Goal: Task Accomplishment & Management: Use online tool/utility

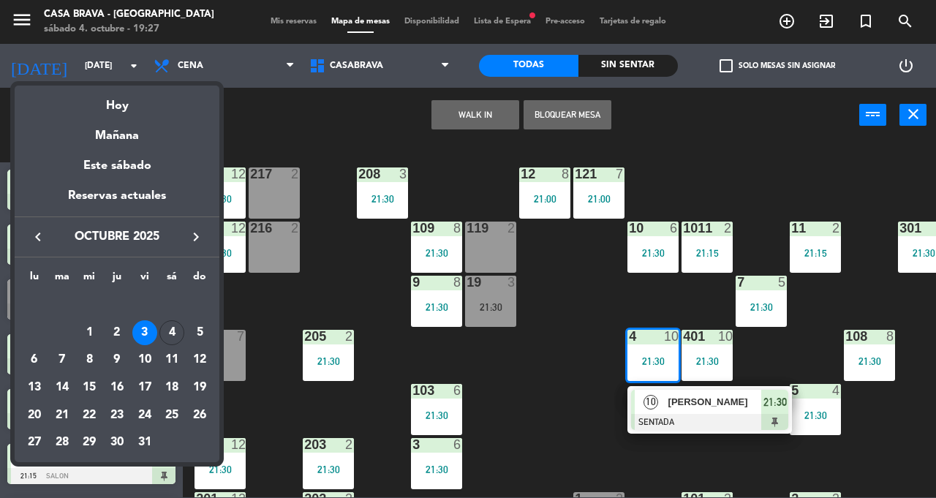
scroll to position [432, 0]
click at [182, 335] on div "4" at bounding box center [171, 332] width 25 height 25
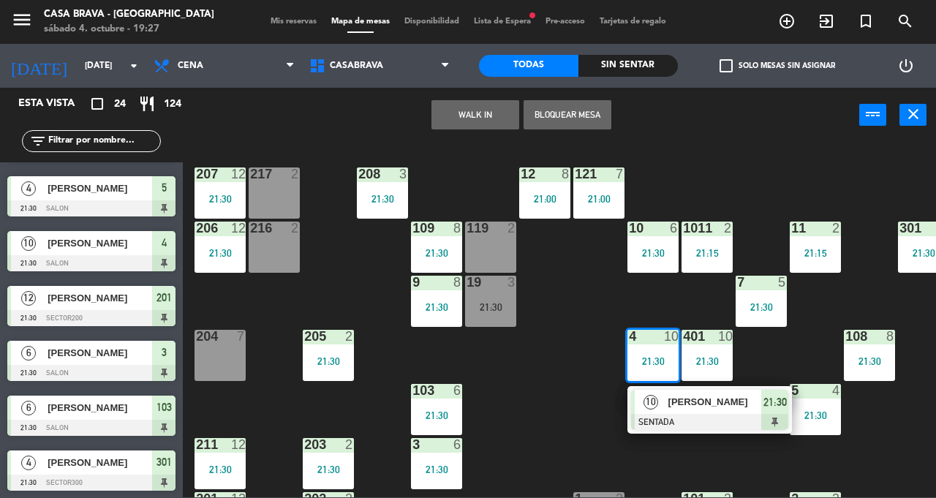
type input "[DATE]"
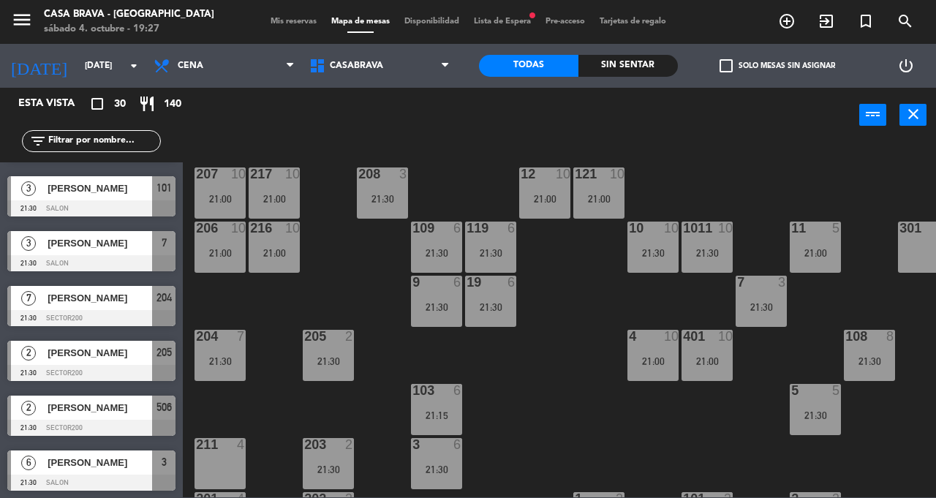
click at [281, 20] on span "Mis reservas" at bounding box center [293, 22] width 61 height 8
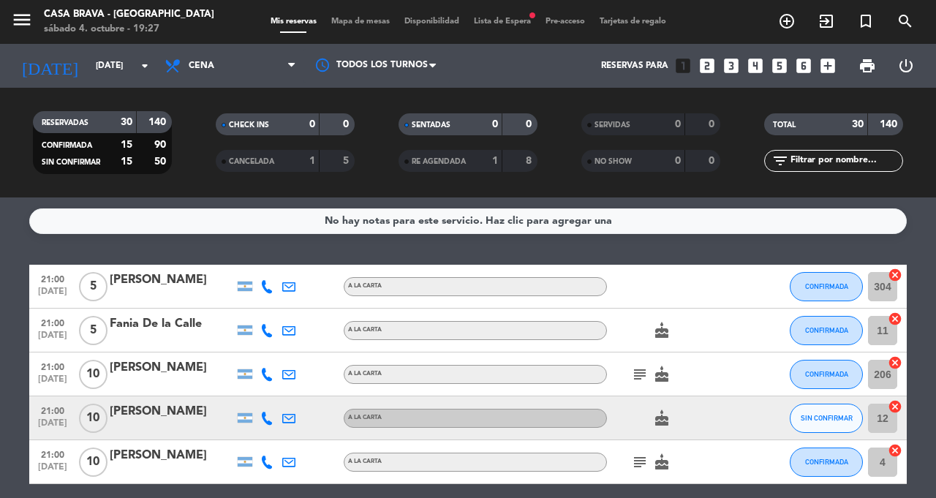
click at [633, 379] on icon "subject" at bounding box center [640, 375] width 18 height 18
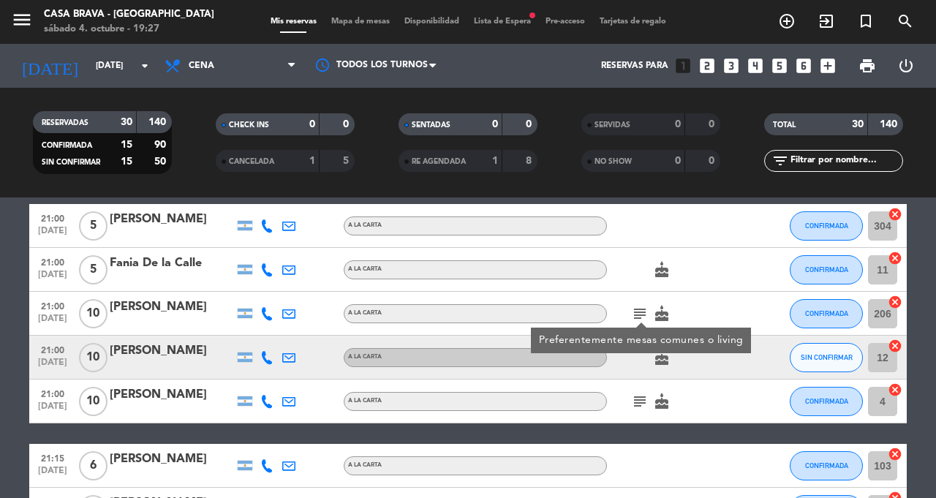
scroll to position [63, 0]
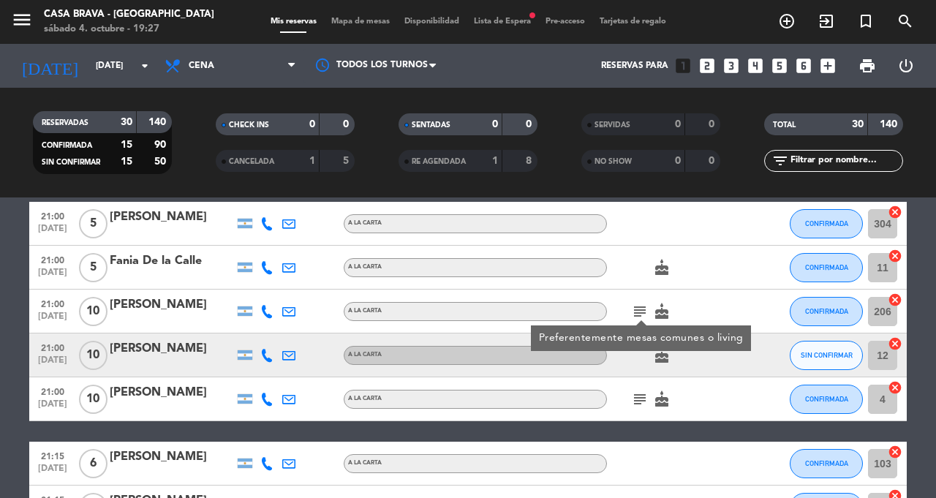
click at [733, 372] on div "cake" at bounding box center [673, 354] width 132 height 43
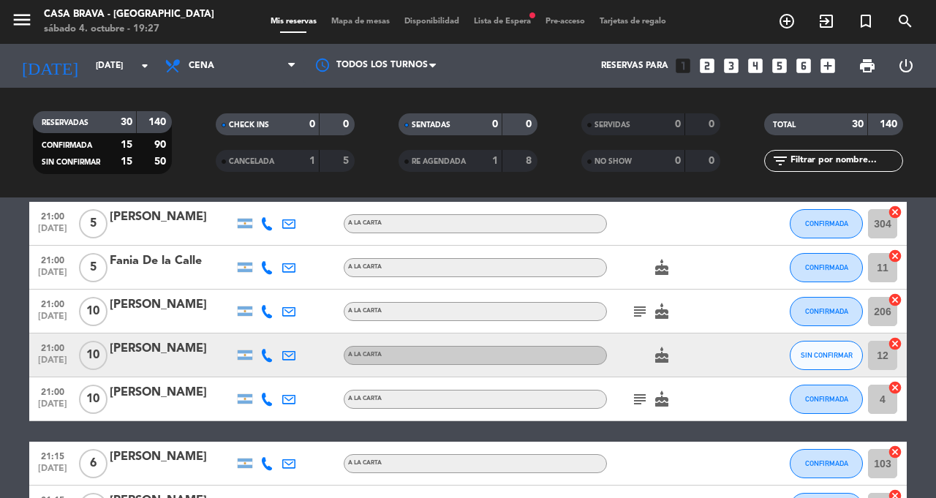
click at [632, 395] on icon "subject" at bounding box center [640, 399] width 18 height 18
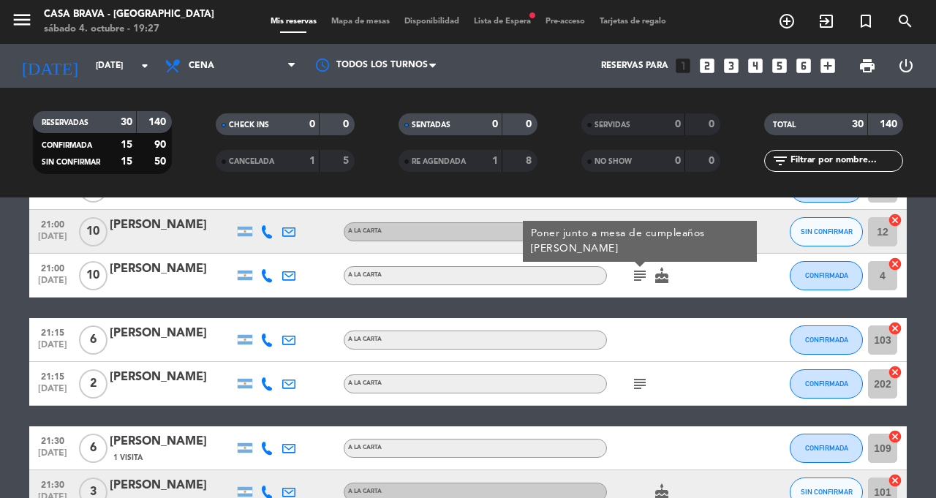
scroll to position [192, 0]
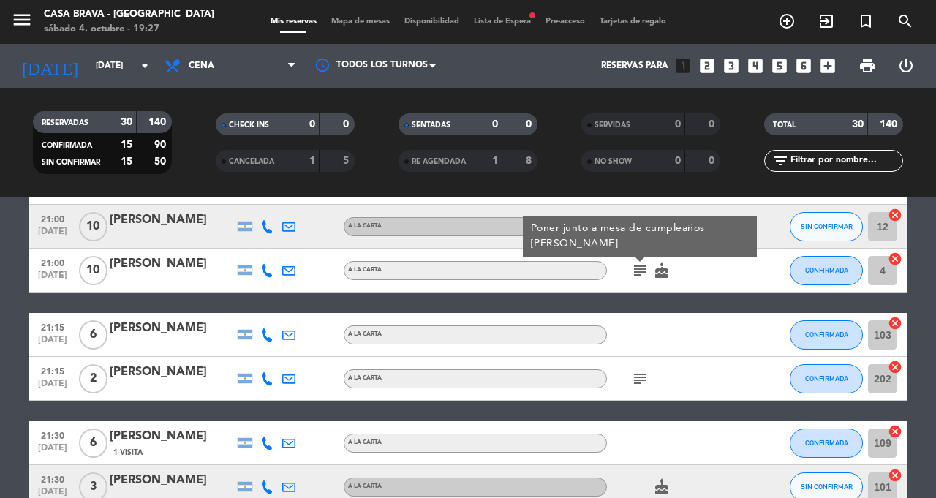
click at [638, 379] on icon "subject" at bounding box center [640, 379] width 18 height 18
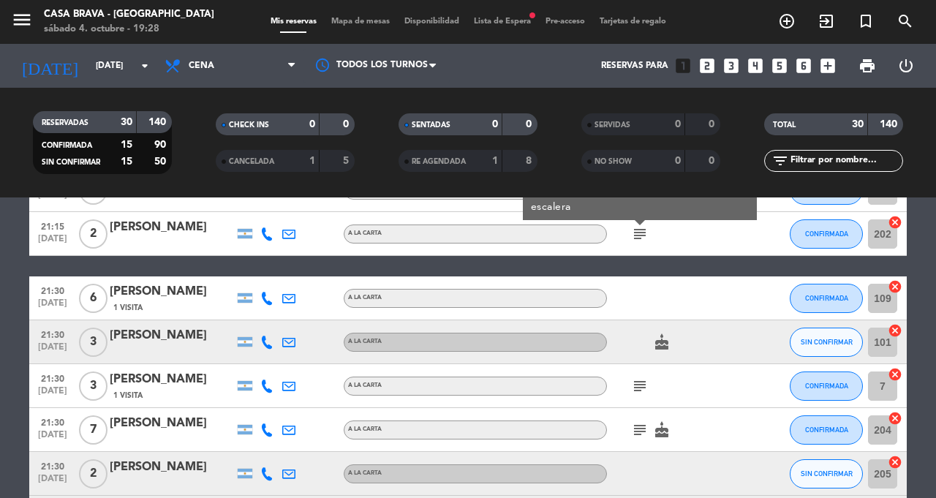
scroll to position [386, 0]
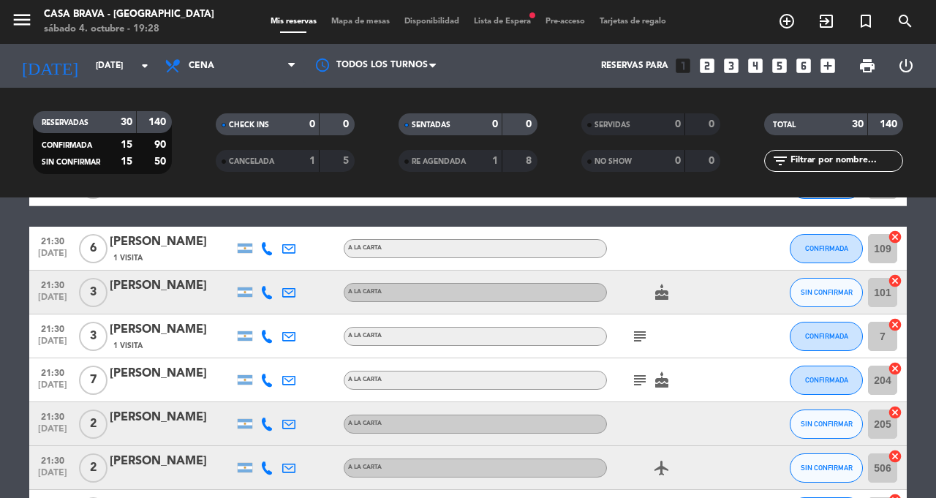
click at [642, 337] on icon "subject" at bounding box center [640, 337] width 18 height 18
click at [641, 386] on icon "subject" at bounding box center [640, 380] width 18 height 18
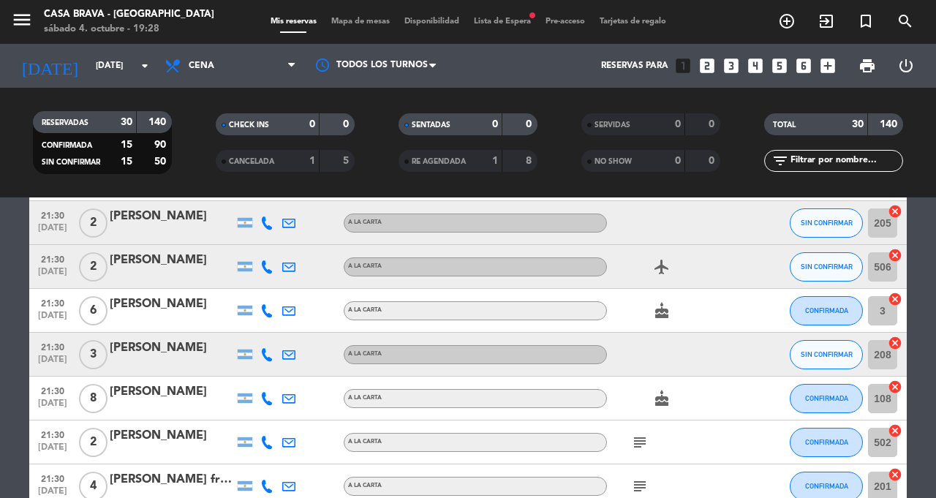
scroll to position [671, 0]
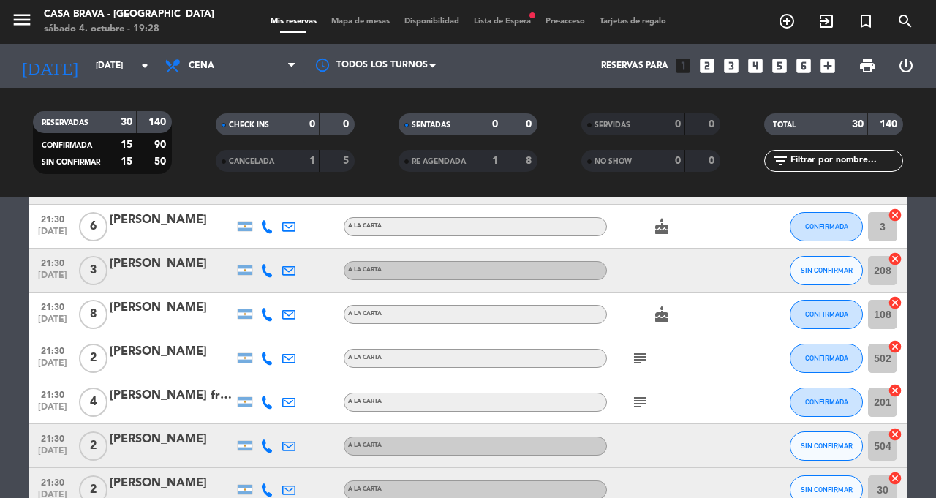
click at [642, 356] on icon "subject" at bounding box center [640, 359] width 18 height 18
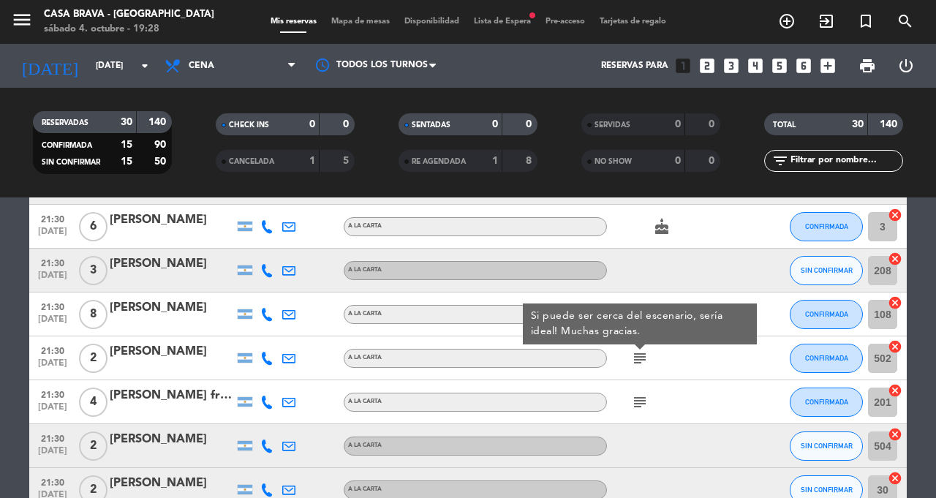
click at [642, 409] on icon "subject" at bounding box center [640, 402] width 18 height 18
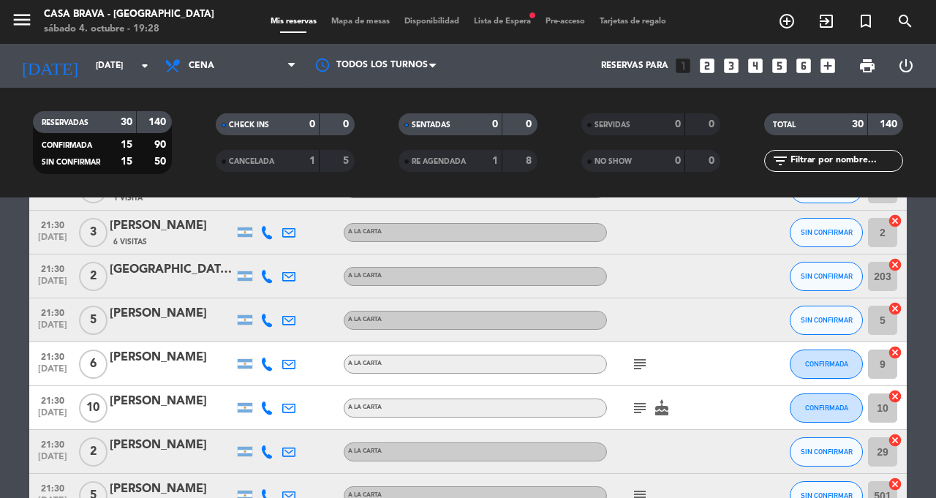
scroll to position [1076, 0]
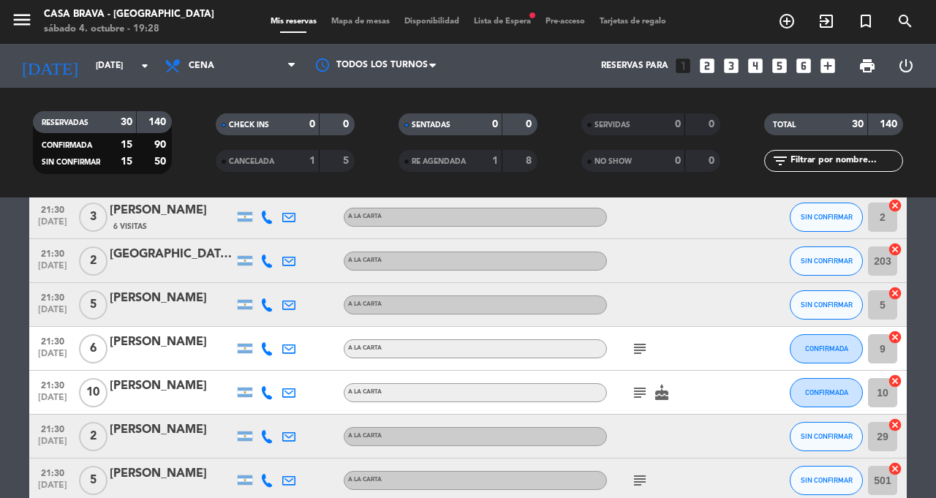
click at [636, 352] on icon "subject" at bounding box center [640, 349] width 18 height 18
click at [641, 398] on icon "subject" at bounding box center [640, 393] width 18 height 18
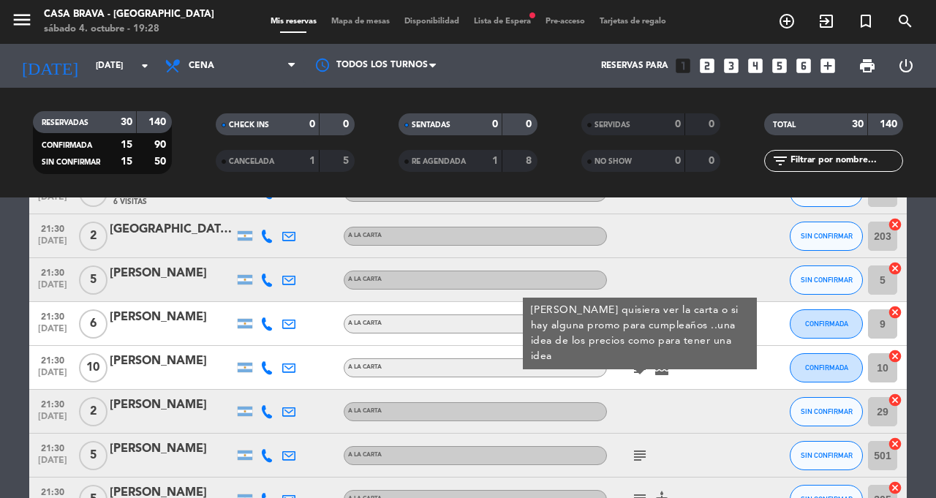
scroll to position [1149, 0]
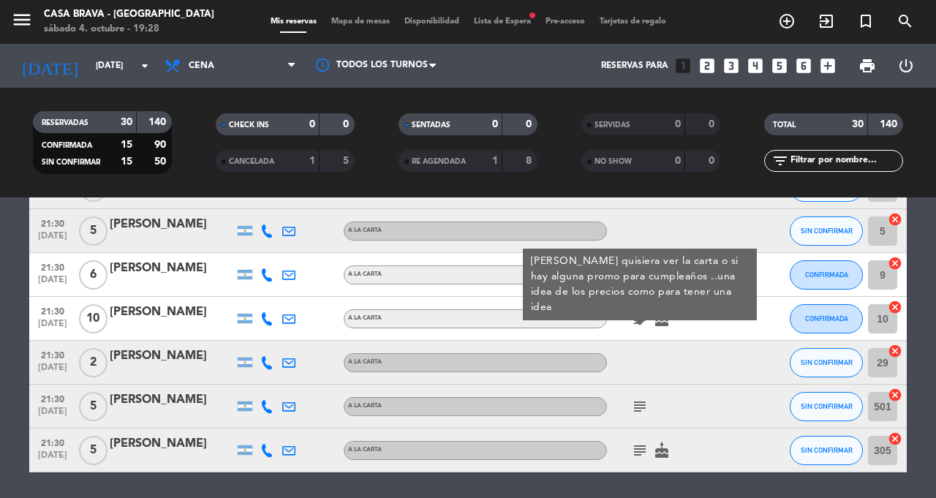
click at [643, 411] on icon "subject" at bounding box center [640, 407] width 18 height 18
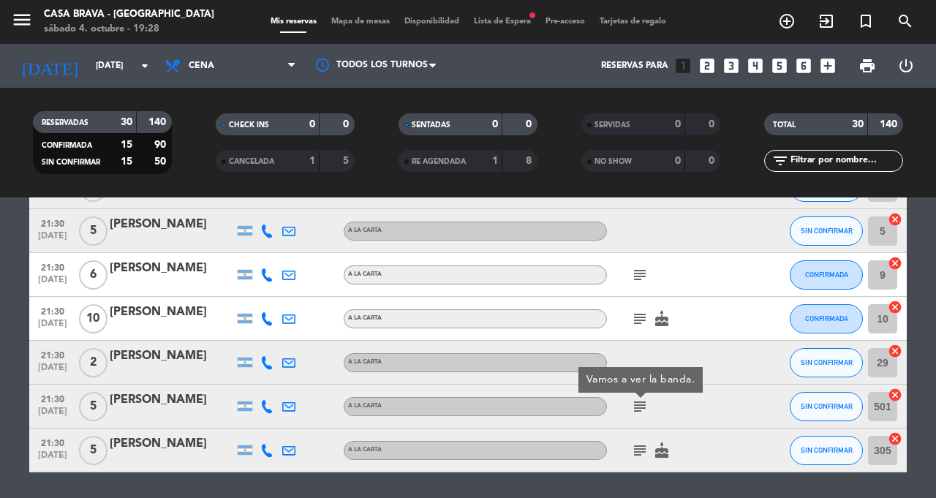
click at [643, 455] on icon "subject" at bounding box center [640, 451] width 18 height 18
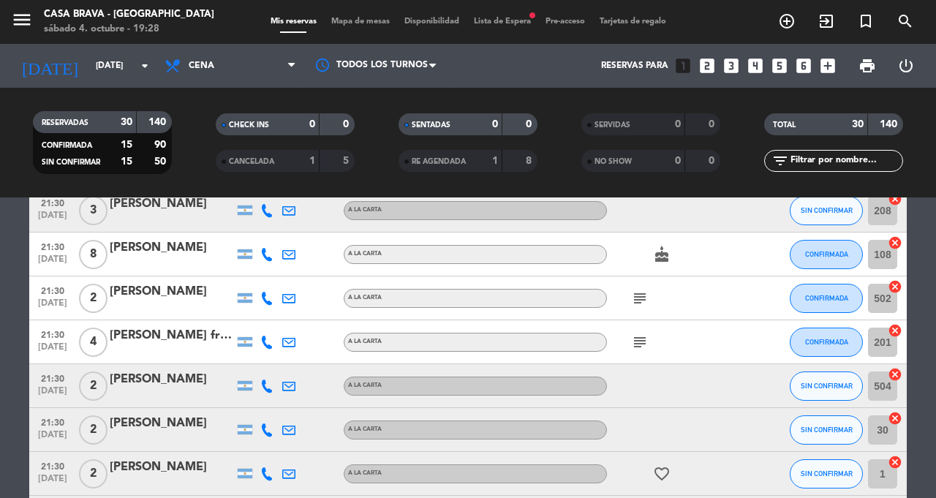
scroll to position [719, 0]
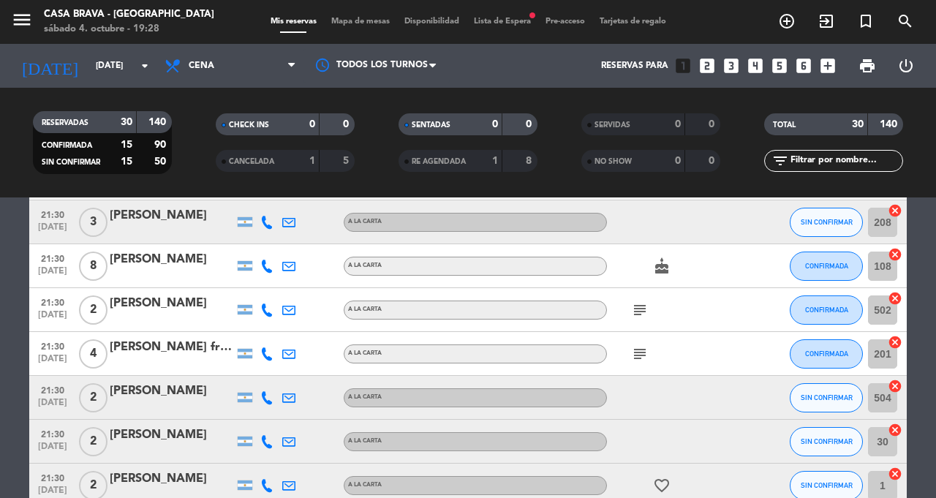
click at [635, 358] on icon "subject" at bounding box center [640, 354] width 18 height 18
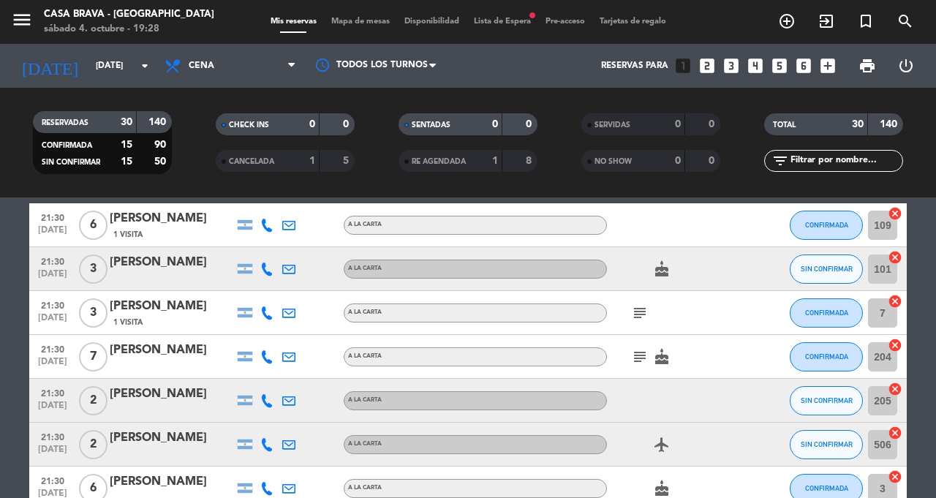
scroll to position [404, 0]
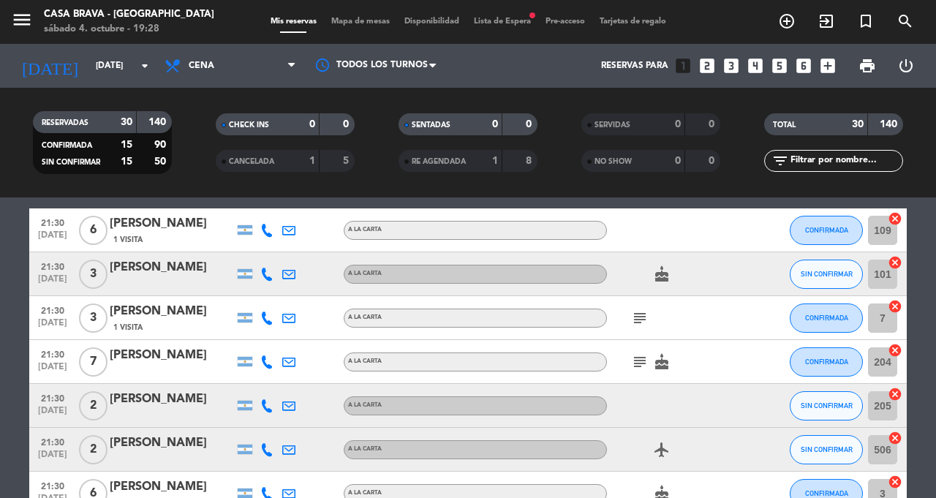
click at [642, 322] on icon "subject" at bounding box center [640, 318] width 18 height 18
click at [357, 34] on div "menu Casa Brava - Rosario sábado 4. octubre - 19:28 Mis reservas Mapa de mesas …" at bounding box center [468, 22] width 936 height 44
click at [342, 23] on span "Mapa de mesas" at bounding box center [360, 22] width 73 height 8
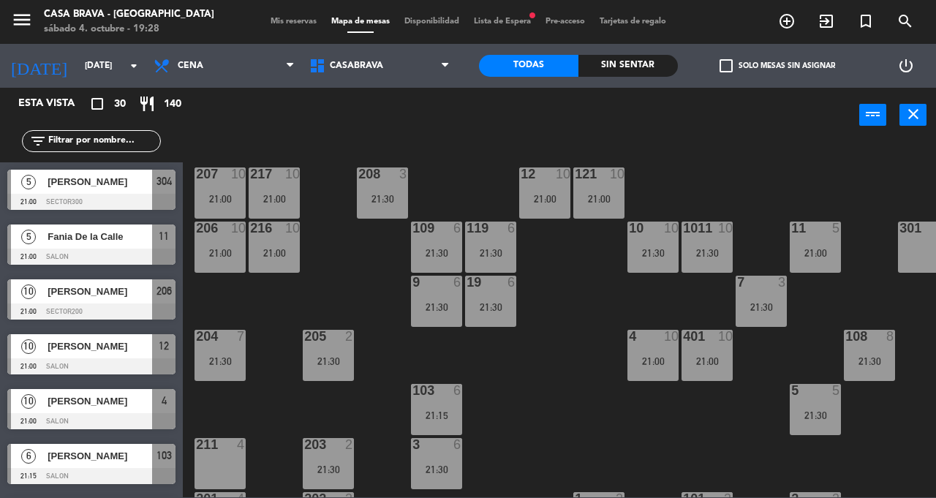
click at [393, 170] on div at bounding box center [383, 173] width 24 height 13
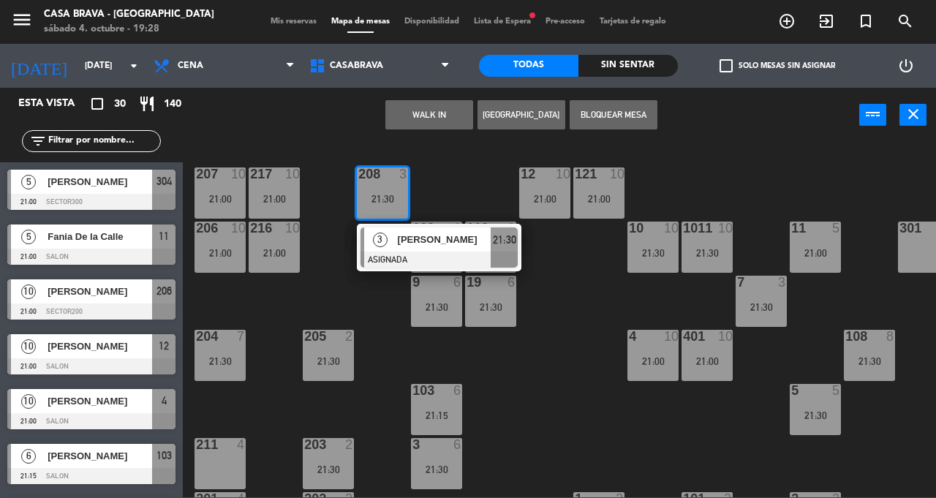
click at [570, 430] on div "207 10 21:00 208 3 21:30 3 [GEOGRAPHIC_DATA][PERSON_NAME][GEOGRAPHIC_DATA] 21:3…" at bounding box center [564, 319] width 744 height 355
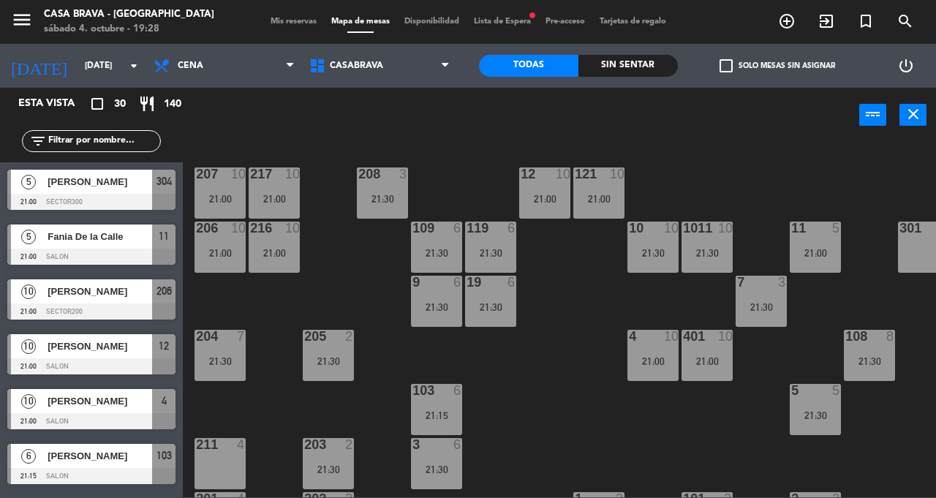
click at [749, 320] on div "7 3 21:30" at bounding box center [761, 301] width 51 height 51
click at [605, 442] on div "207 10 21:00 208 3 21:30 217 10 21:00 12 10 21:00 121 10 21:00 304 5 21:00 206 …" at bounding box center [564, 319] width 744 height 355
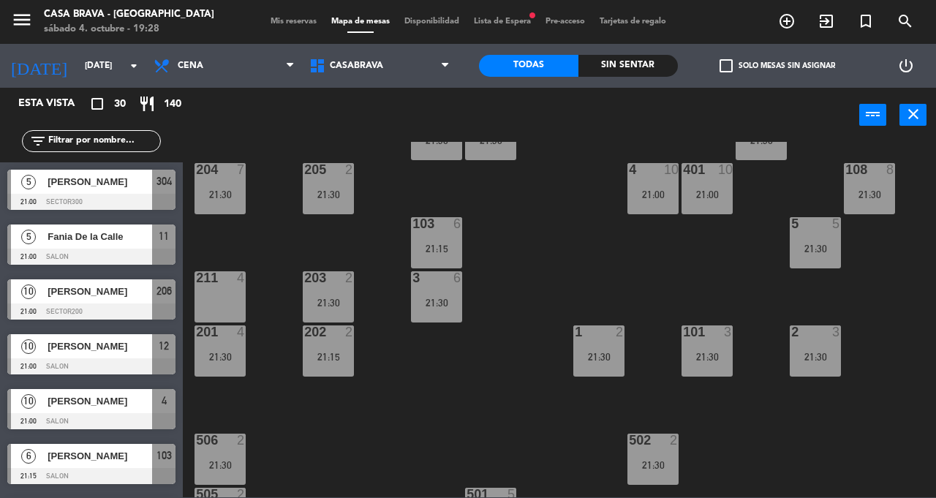
scroll to position [170, 0]
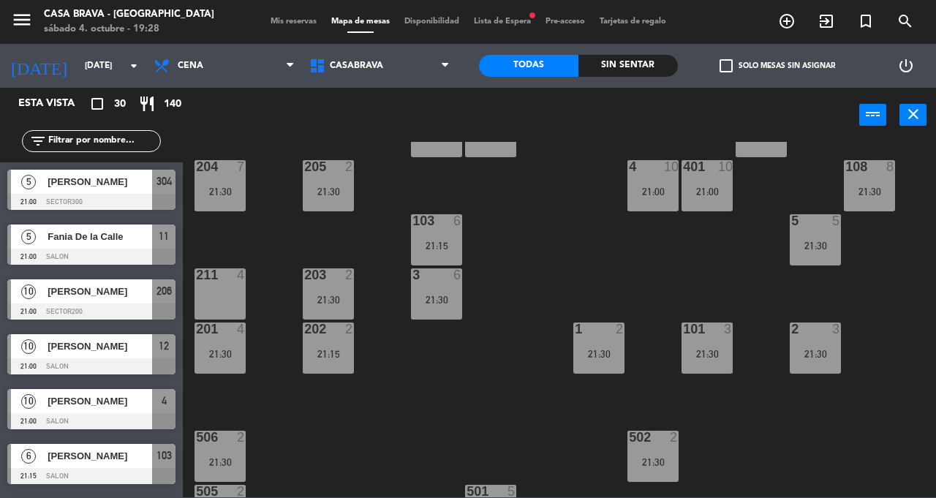
click at [809, 338] on div "2 3 21:30" at bounding box center [815, 347] width 51 height 51
click at [750, 292] on div "207 10 21:00 208 3 21:30 217 10 21:00 12 10 21:00 121 10 21:00 304 5 21:00 206 …" at bounding box center [564, 319] width 744 height 355
click at [693, 356] on div "21:30" at bounding box center [706, 354] width 51 height 10
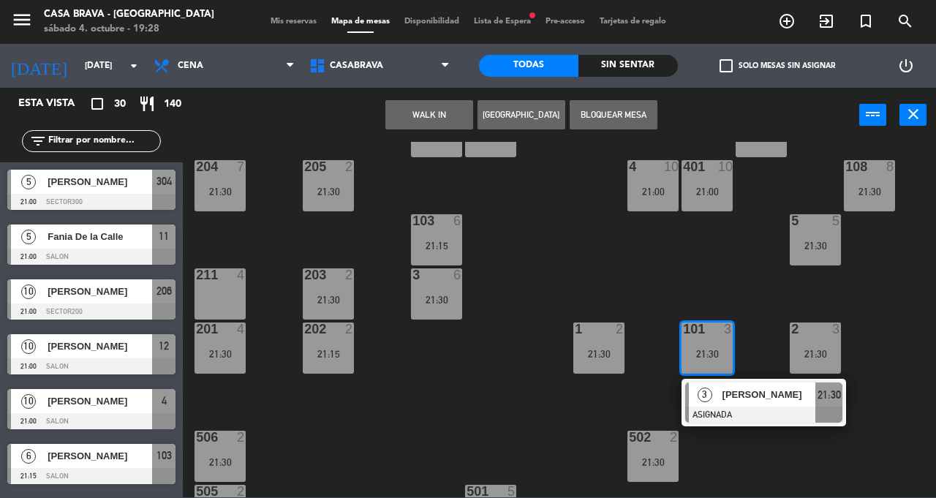
click at [748, 260] on div "207 10 21:00 208 3 21:30 217 10 21:00 12 10 21:00 121 10 21:00 304 5 21:00 206 …" at bounding box center [564, 319] width 744 height 355
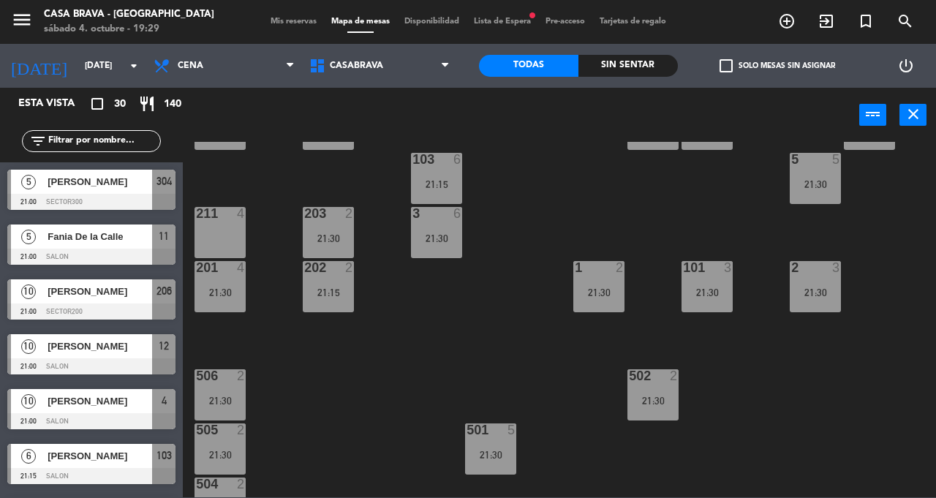
scroll to position [235, 0]
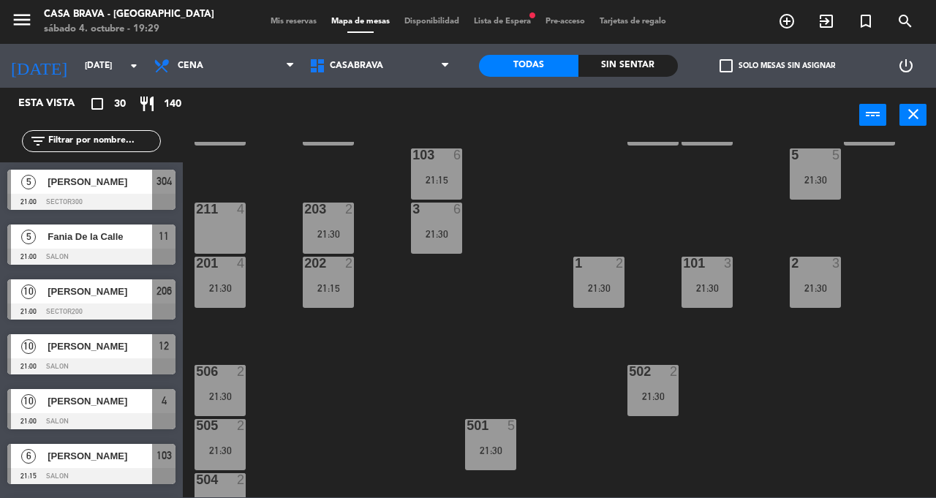
click at [228, 298] on div "201 4 21:30" at bounding box center [219, 282] width 51 height 51
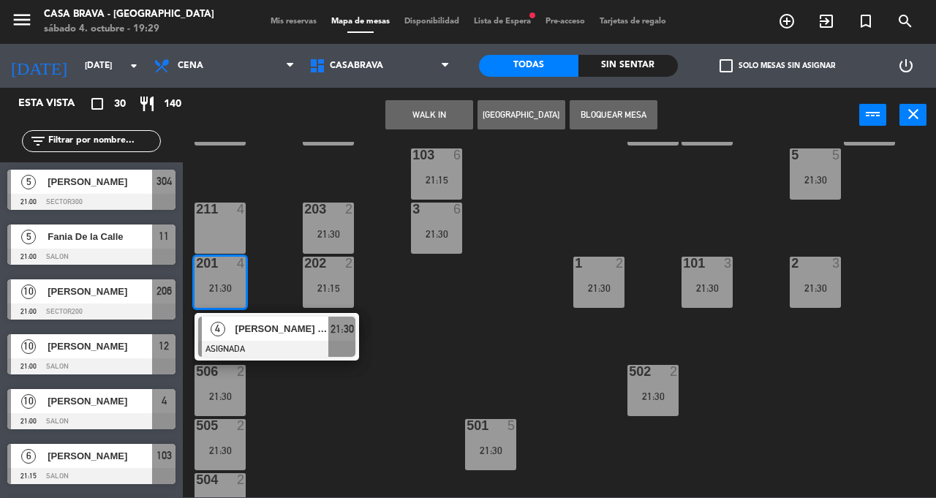
click at [508, 332] on div "207 10 21:00 208 3 21:30 217 10 21:00 12 10 21:00 121 10 21:00 304 5 21:00 206 …" at bounding box center [564, 319] width 744 height 355
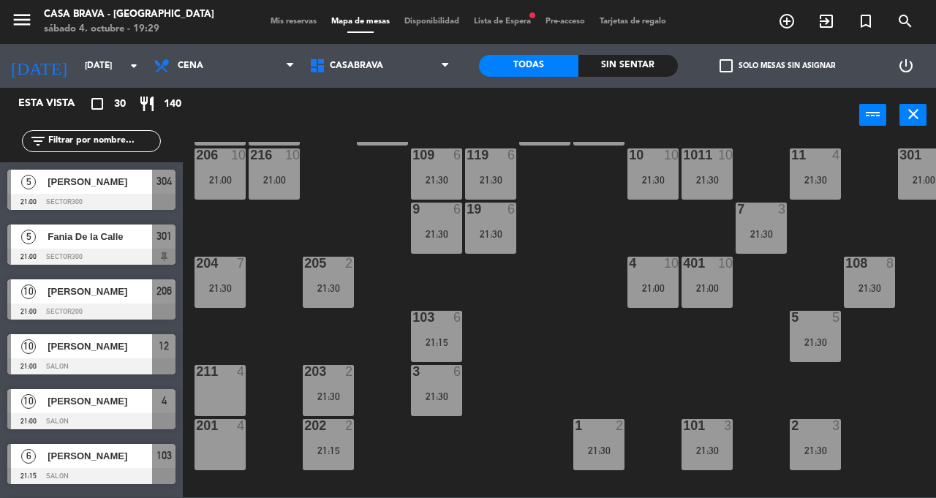
scroll to position [0, 0]
click at [545, 386] on div "207 10 21:00 208 3 21:30 217 10 21:00 12 10 21:00 121 10 21:00 304 5 21:00 206 …" at bounding box center [564, 319] width 744 height 355
click at [839, 170] on div "11 4 21:30" at bounding box center [815, 173] width 51 height 51
click at [563, 369] on div "207 10 21:00 208 3 21:30 217 10 21:00 12 10 21:00 121 10 21:00 304 5 21:00 206 …" at bounding box center [564, 319] width 744 height 355
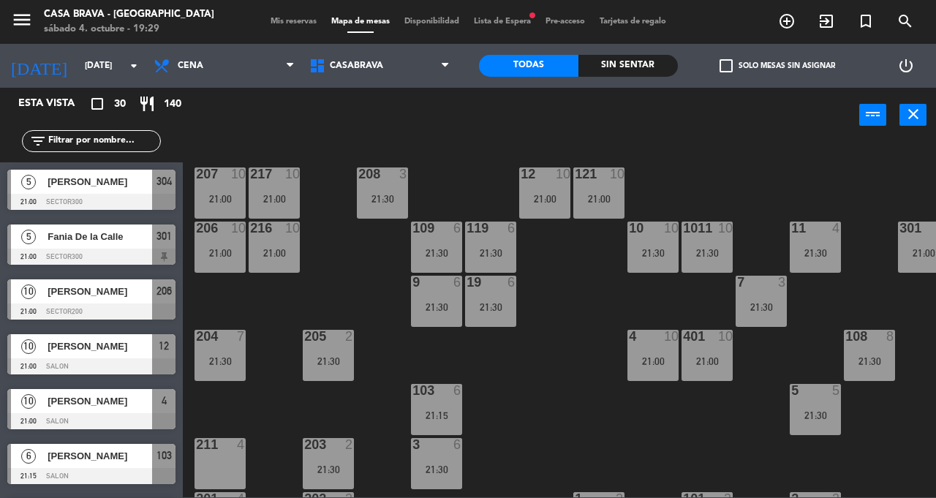
click at [271, 261] on div "216 10 21:00" at bounding box center [274, 247] width 51 height 51
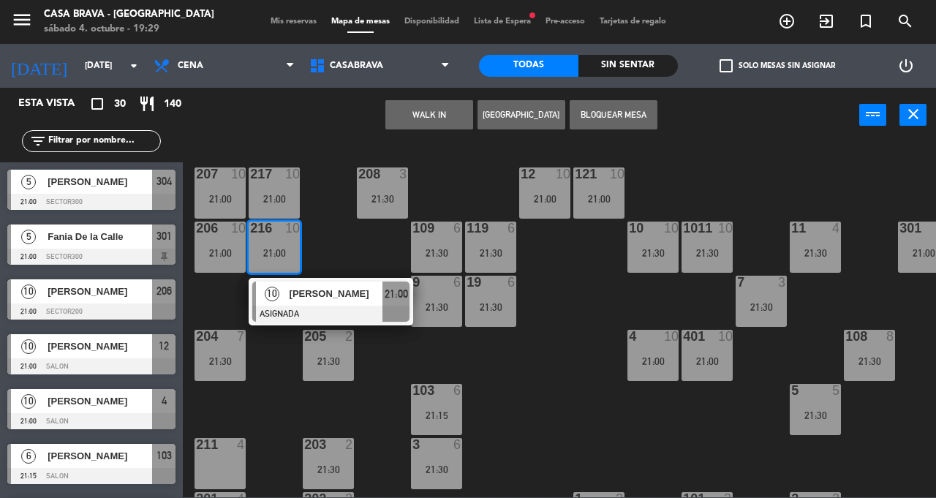
click at [559, 366] on div "207 10 21:00 208 3 21:30 217 10 21:00 12 10 21:00 121 10 21:00 304 5 21:00 206 …" at bounding box center [564, 319] width 744 height 355
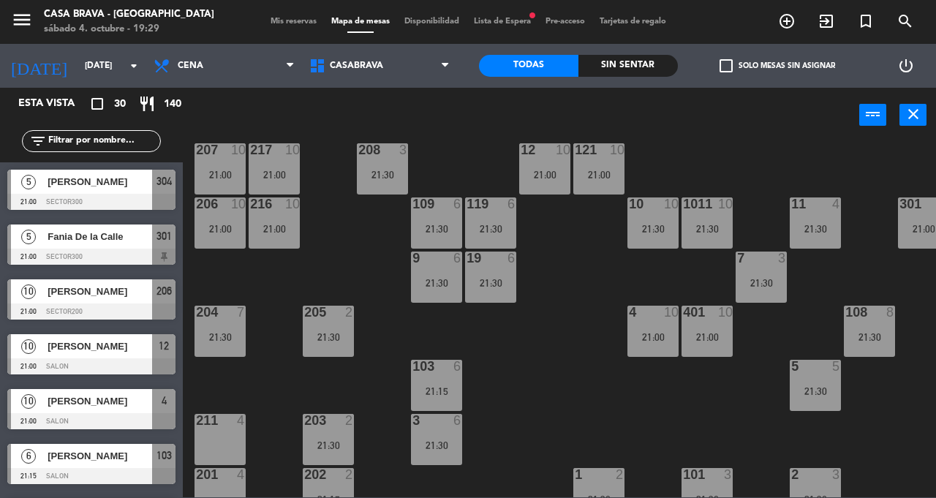
scroll to position [23, 0]
click at [209, 344] on div "204 7 21:30" at bounding box center [219, 331] width 51 height 51
click at [538, 369] on div "207 10 21:00 208 3 21:30 217 10 21:00 12 10 21:00 121 10 21:00 304 5 21:00 206 …" at bounding box center [564, 319] width 744 height 355
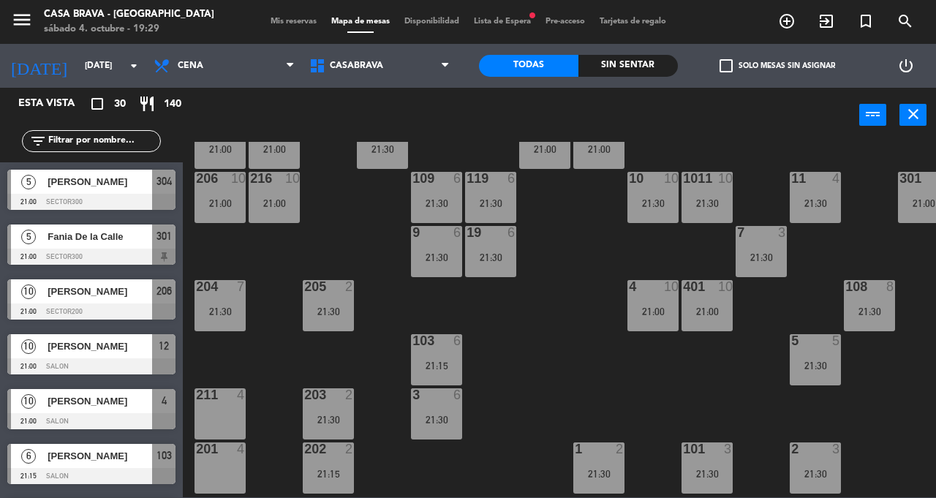
scroll to position [81, 0]
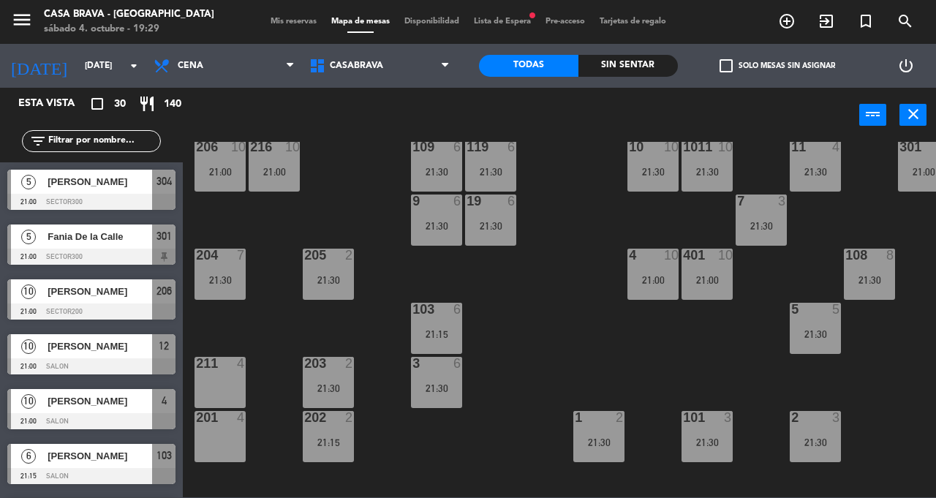
click at [869, 265] on div "108 8 21:30" at bounding box center [869, 274] width 51 height 51
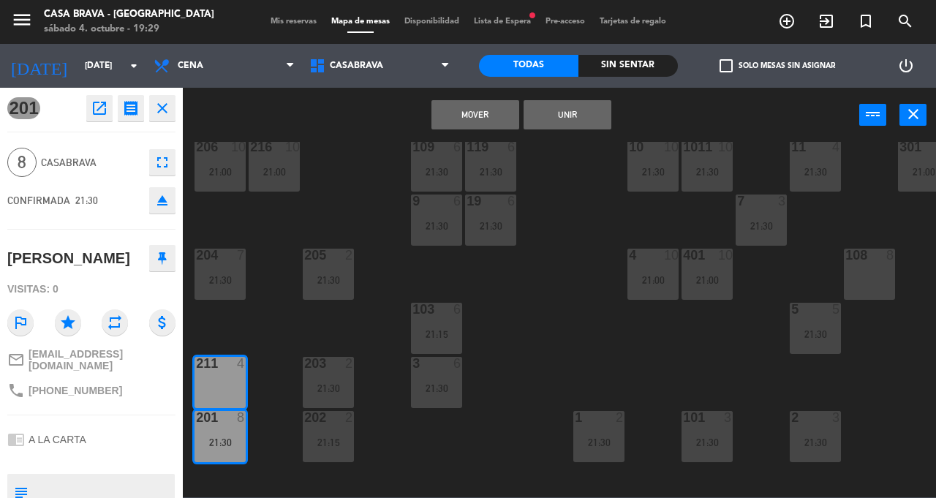
click at [579, 124] on button "Unir" at bounding box center [568, 114] width 88 height 29
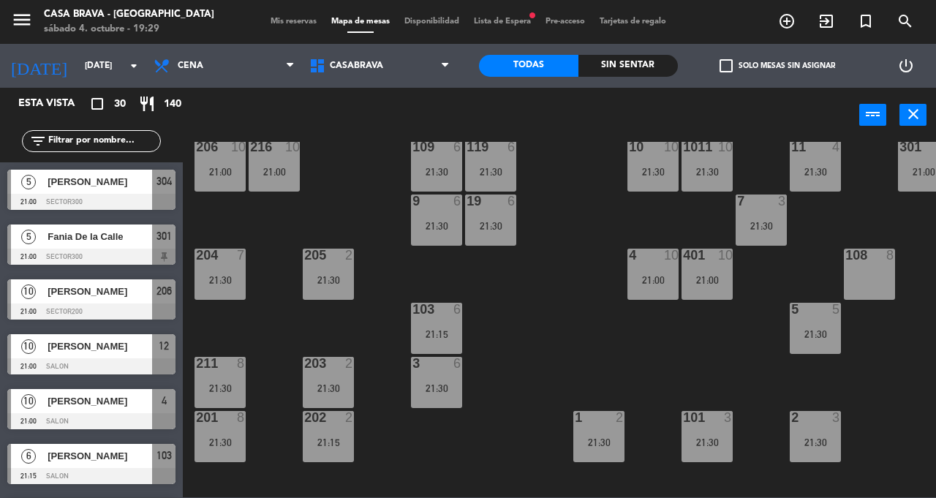
scroll to position [0, 0]
click at [526, 271] on div "207 10 21:00 208 3 21:30 217 10 21:00 12 10 21:00 121 10 21:00 304 5 21:00 206 …" at bounding box center [564, 319] width 744 height 355
click at [226, 291] on div "204 7 21:30" at bounding box center [219, 274] width 51 height 51
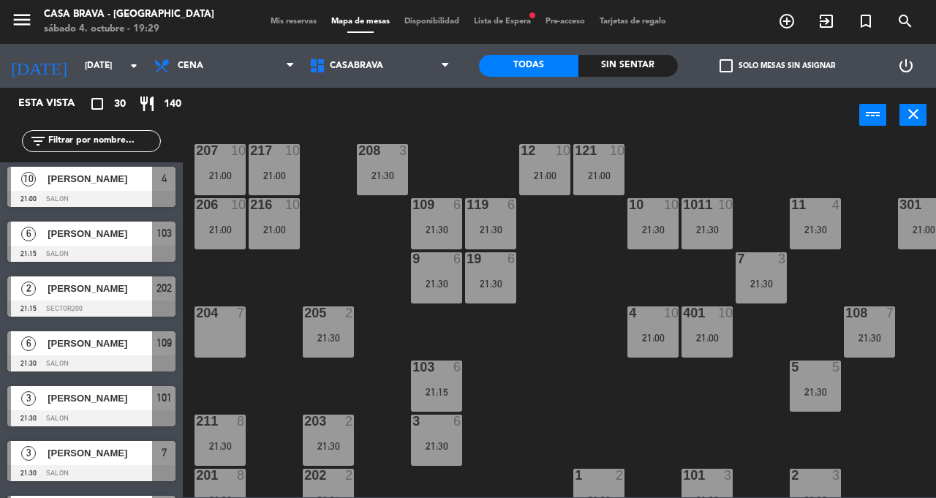
scroll to position [18, 0]
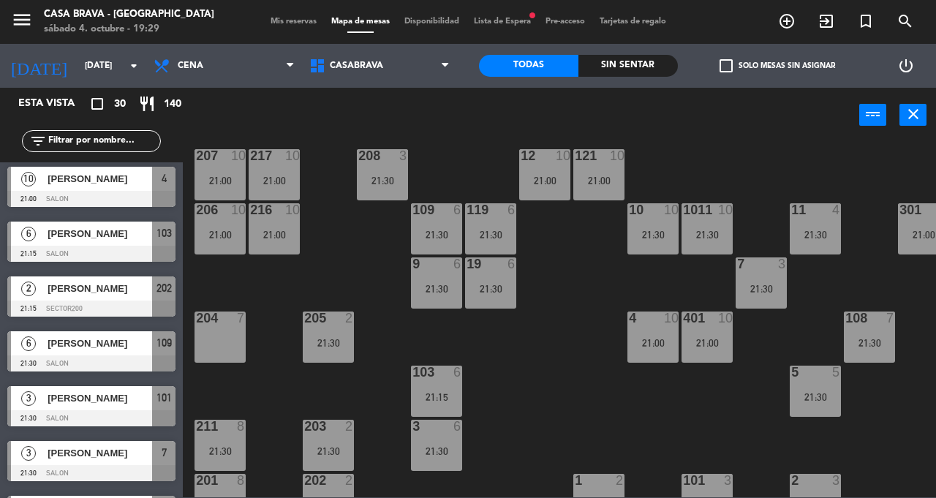
click at [656, 343] on div "21:00" at bounding box center [652, 343] width 51 height 10
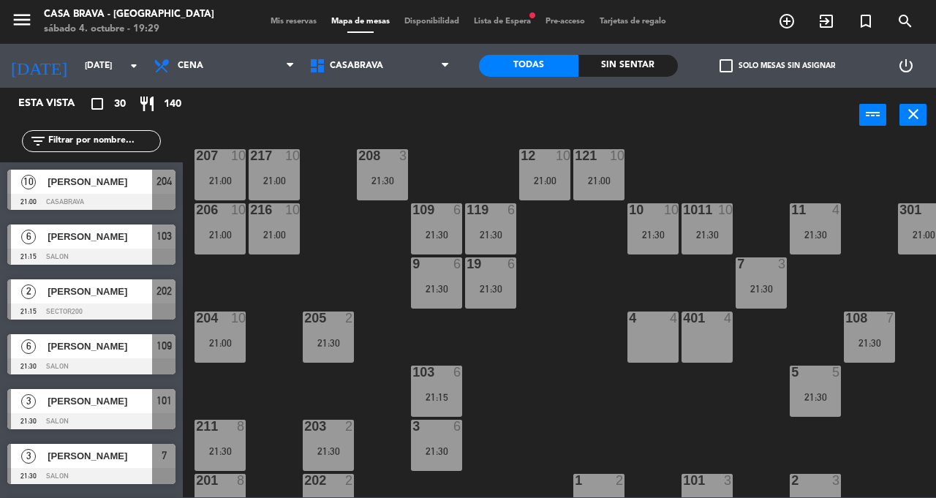
click at [281, 241] on div "216 10 21:00" at bounding box center [274, 228] width 51 height 51
click at [540, 354] on div "207 10 21:00 208 3 21:30 217 10 21:00 12 10 21:00 121 10 21:00 304 5 21:00 206 …" at bounding box center [564, 319] width 744 height 355
click at [213, 338] on div "21:00" at bounding box center [219, 343] width 51 height 10
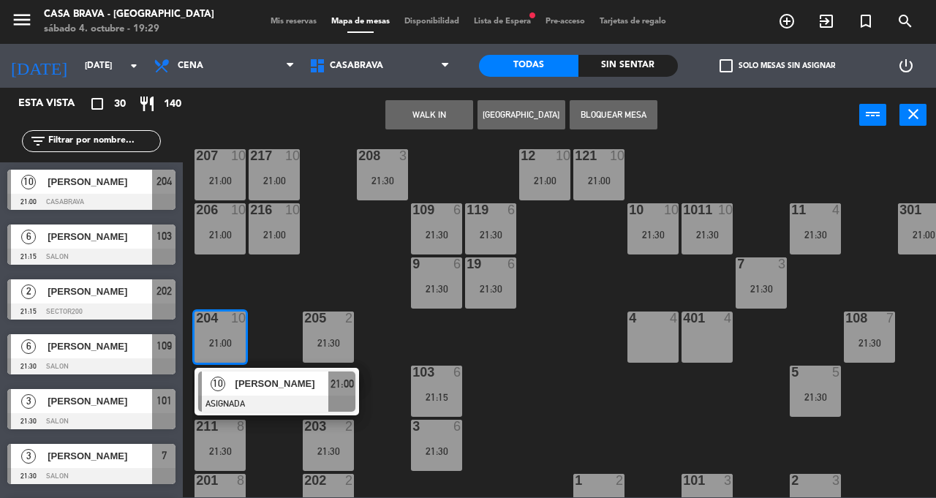
click at [537, 379] on div "207 10 21:00 208 3 21:30 217 10 21:00 12 10 21:00 121 10 21:00 304 5 21:00 206 …" at bounding box center [564, 319] width 744 height 355
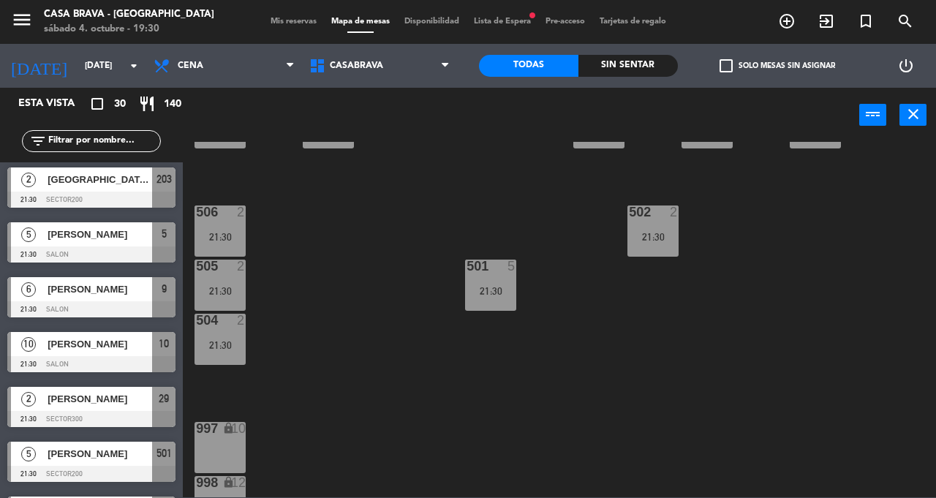
scroll to position [487, 0]
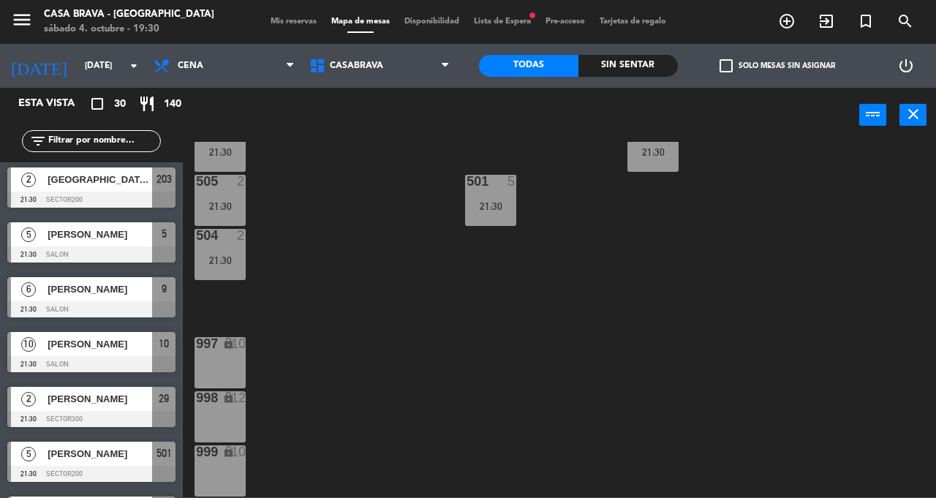
click at [480, 185] on div "501 5 21:30" at bounding box center [490, 200] width 51 height 51
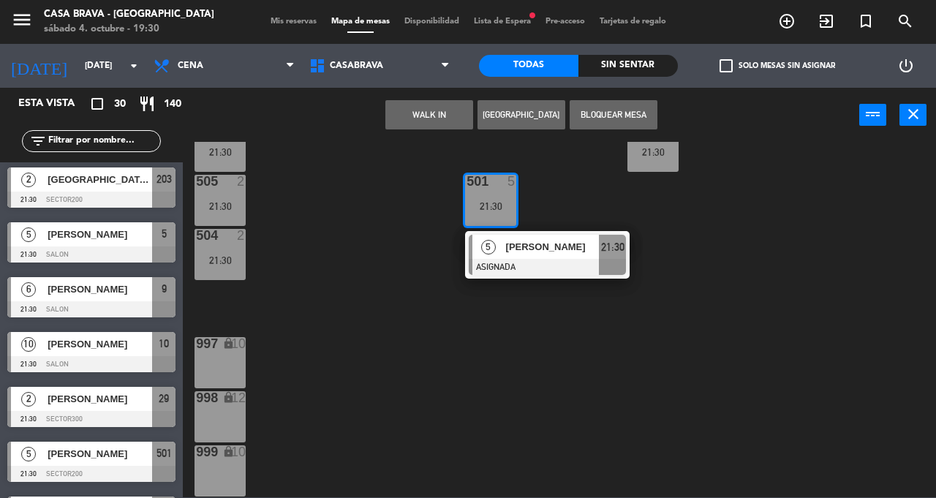
click at [741, 195] on div "207 10 21:00 208 3 21:30 217 10 21:00 12 10 21:00 121 10 21:00 304 5 21:00 206 …" at bounding box center [564, 319] width 744 height 355
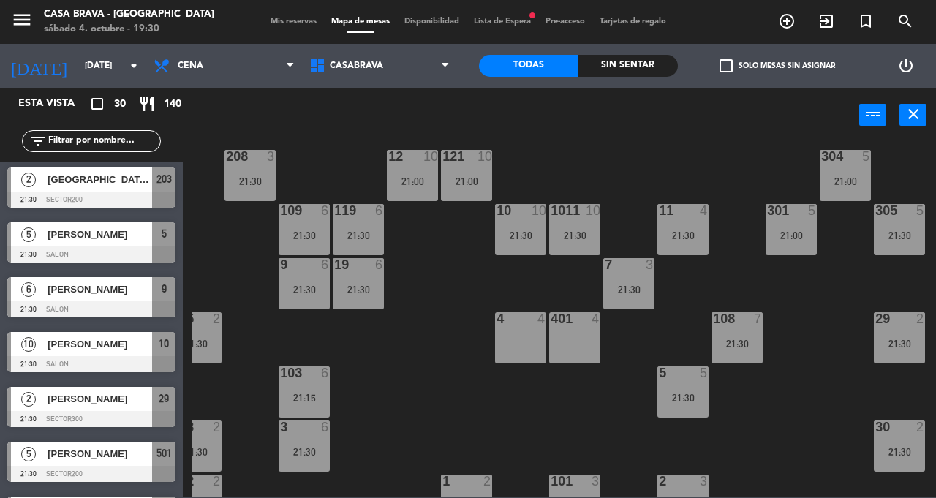
scroll to position [17, 132]
click at [457, 175] on div "121 10 21:00" at bounding box center [466, 176] width 51 height 51
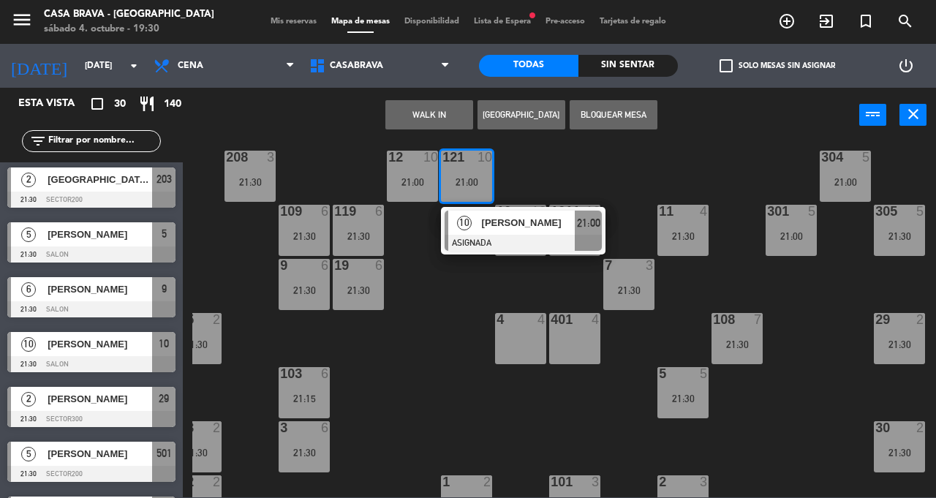
click at [431, 370] on div "207 10 21:00 208 3 21:30 217 10 21:00 12 10 21:00 121 10 21:00 10 [PERSON_NAME]…" at bounding box center [564, 319] width 744 height 355
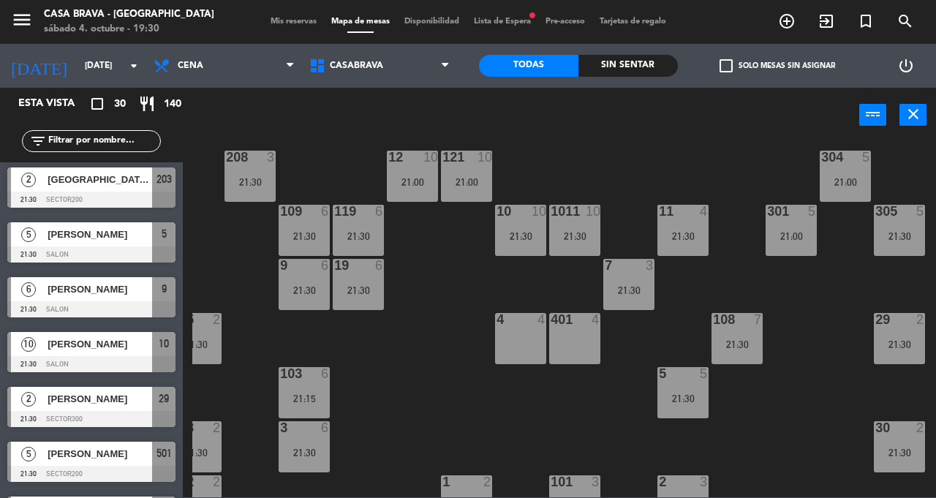
click at [520, 237] on div "21:30" at bounding box center [520, 236] width 51 height 10
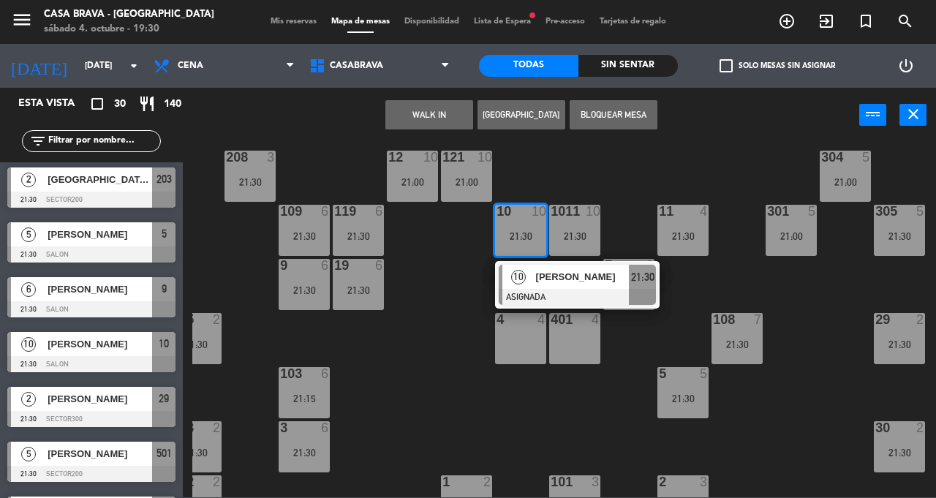
click at [445, 385] on div "207 10 21:00 208 3 21:30 217 10 21:00 12 10 21:00 121 10 21:00 304 5 21:00 206 …" at bounding box center [564, 319] width 744 height 355
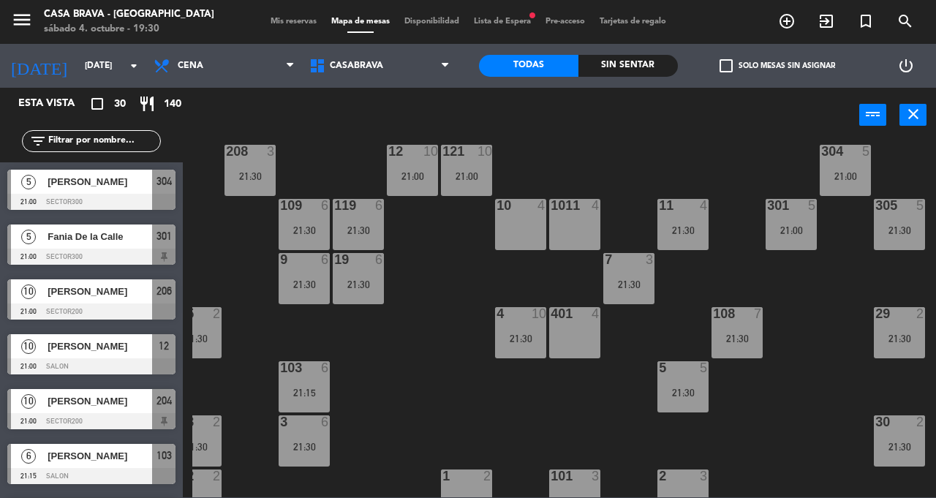
scroll to position [363, 0]
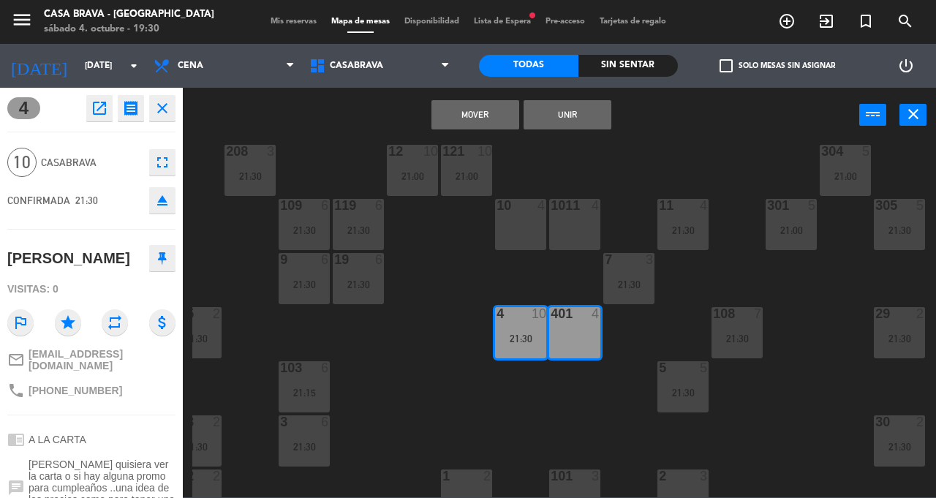
click at [592, 121] on button "Unir" at bounding box center [568, 114] width 88 height 29
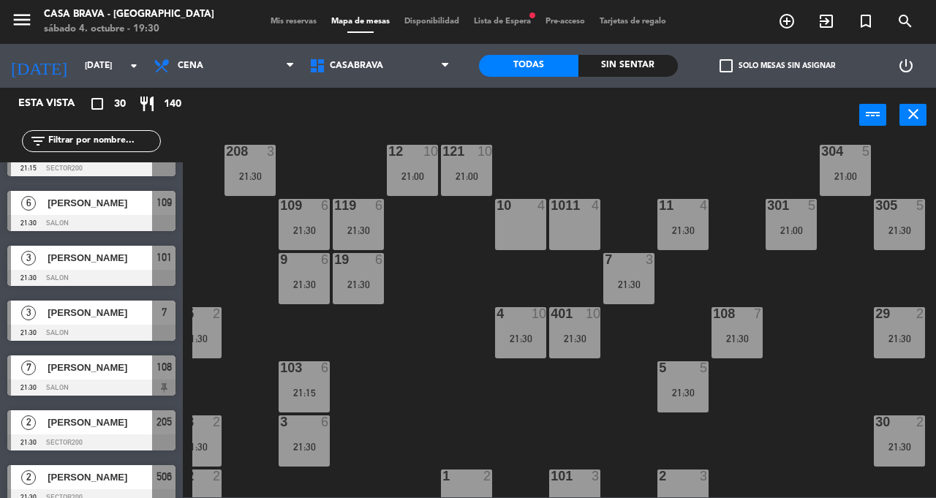
click at [453, 355] on div "207 10 21:00 208 3 21:30 217 10 21:00 12 10 21:00 121 10 21:00 304 5 21:00 206 …" at bounding box center [564, 319] width 744 height 355
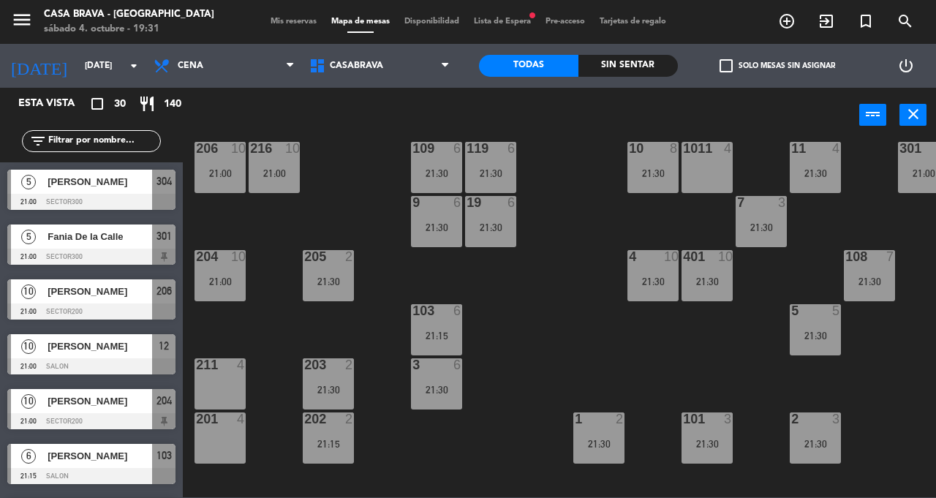
scroll to position [86, 0]
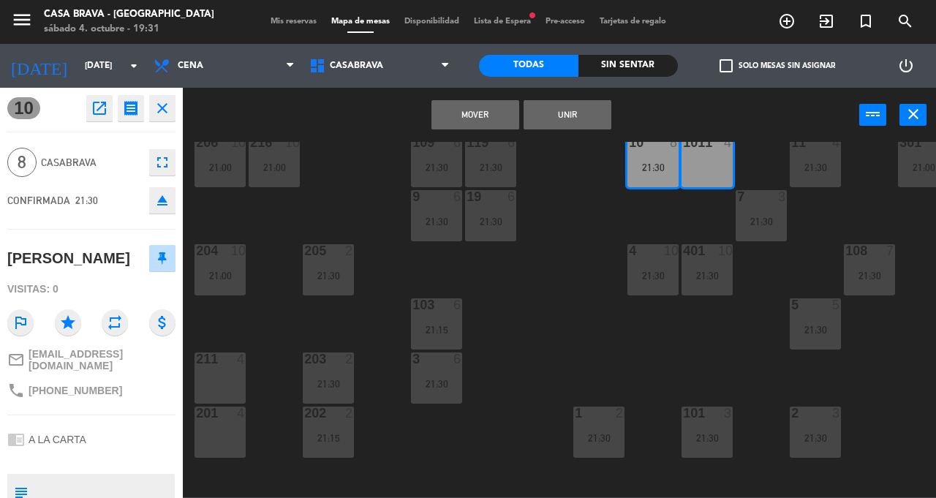
click at [591, 114] on button "Unir" at bounding box center [568, 114] width 88 height 29
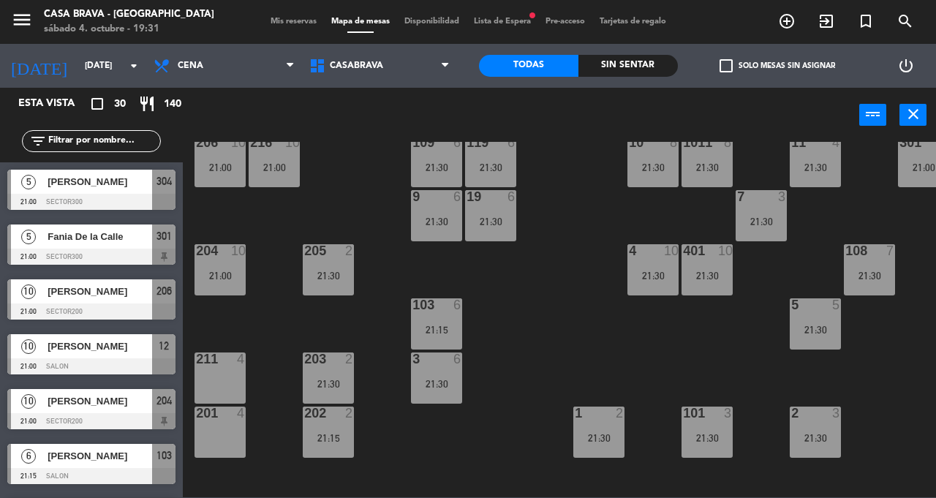
scroll to position [91, 0]
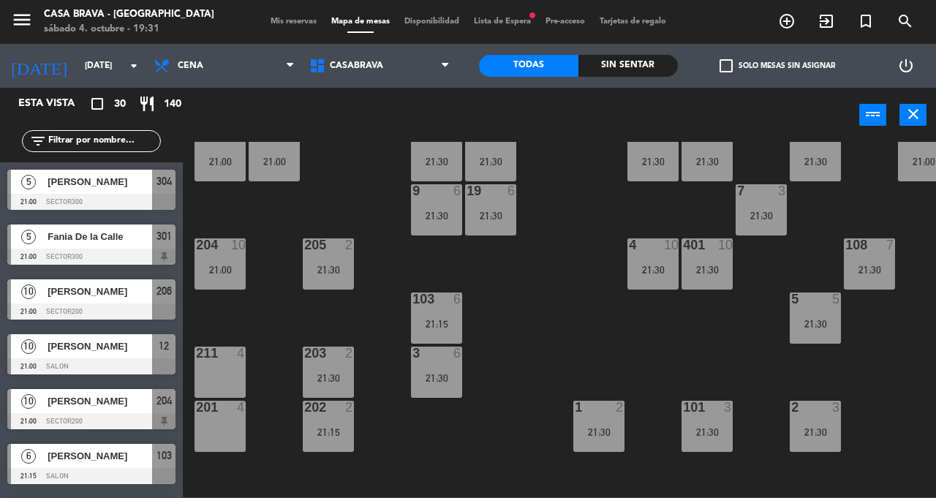
click at [545, 265] on div "207 10 21:00 208 3 21:30 217 10 21:00 12 10 21:00 121 10 21:00 304 5 21:00 206 …" at bounding box center [564, 319] width 744 height 355
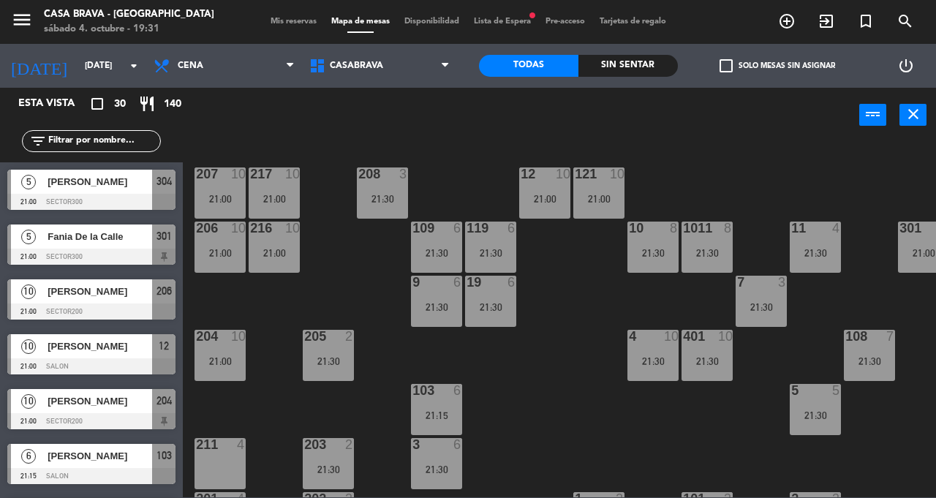
click at [529, 340] on div "207 10 21:00 208 3 21:30 217 10 21:00 12 10 21:00 121 10 21:00 304 5 21:00 206 …" at bounding box center [564, 319] width 744 height 355
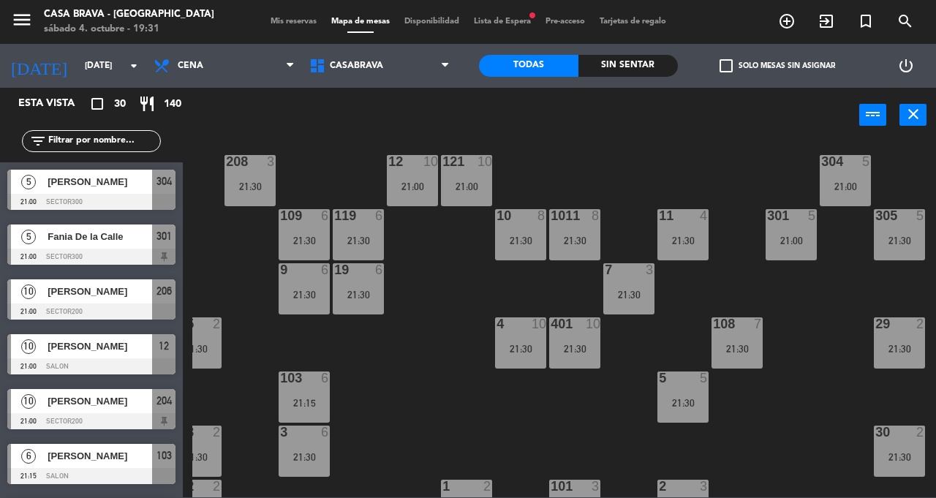
click at [500, 414] on div "207 10 21:00 208 3 21:30 217 10 21:00 12 10 21:00 121 10 21:00 304 5 21:00 206 …" at bounding box center [564, 319] width 744 height 355
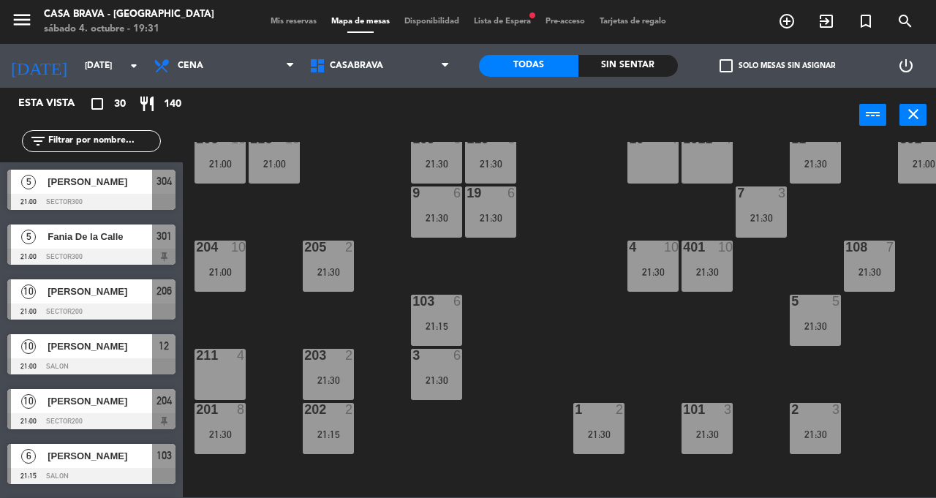
scroll to position [98, 0]
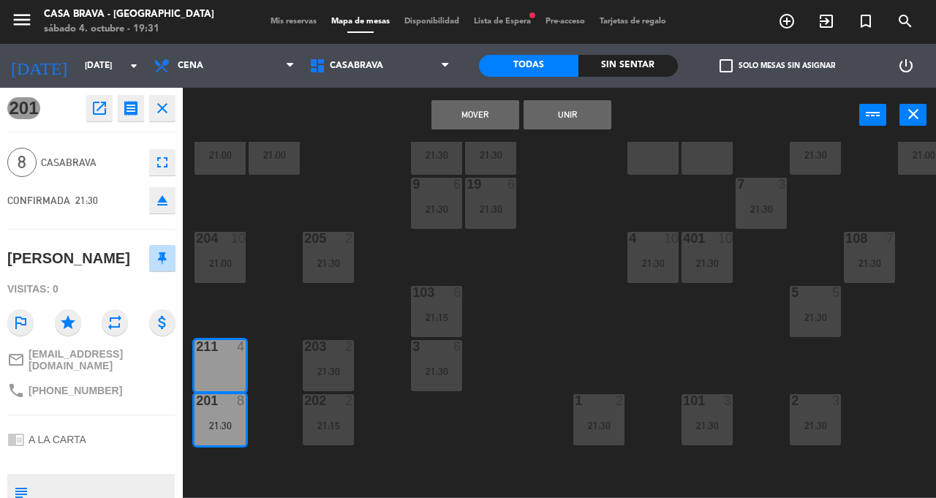
click at [585, 121] on button "Unir" at bounding box center [568, 114] width 88 height 29
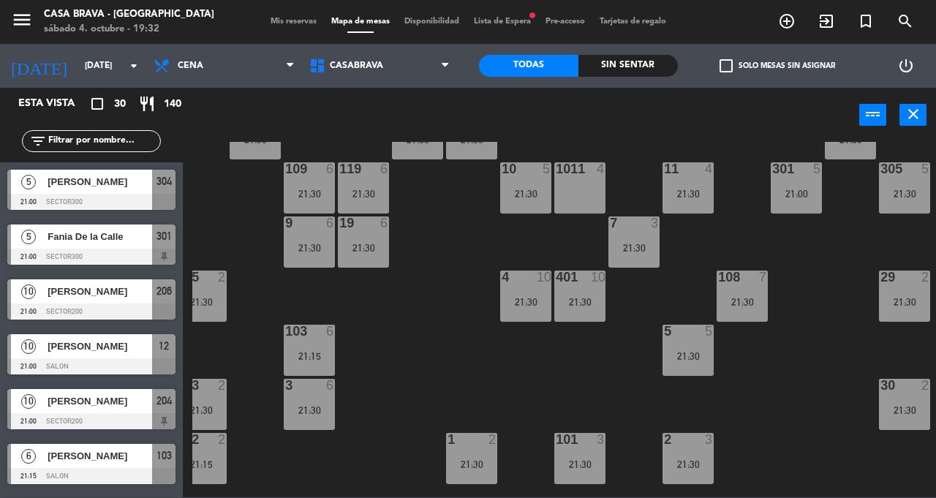
scroll to position [0, 0]
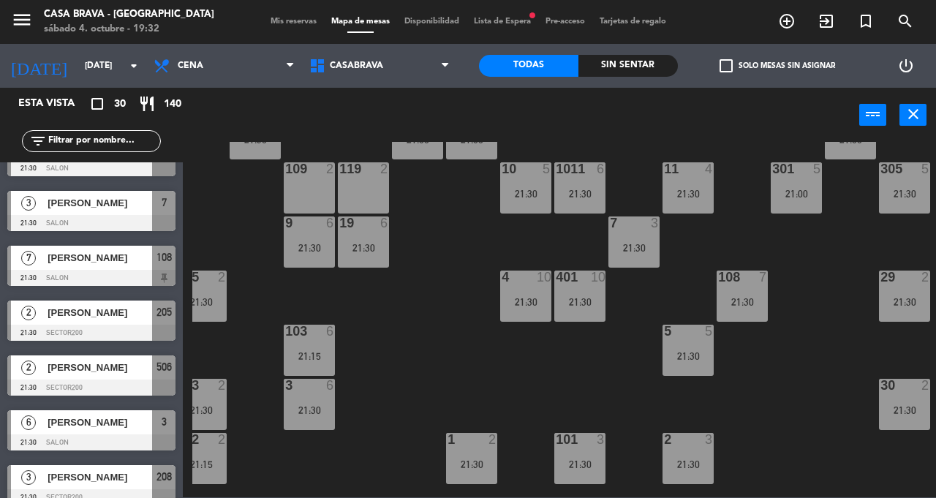
click at [437, 255] on div "207 10 21:00 208 3 21:30 217 10 21:00 12 10 21:00 121 10 21:00 304 5 21:00 206 …" at bounding box center [564, 319] width 744 height 355
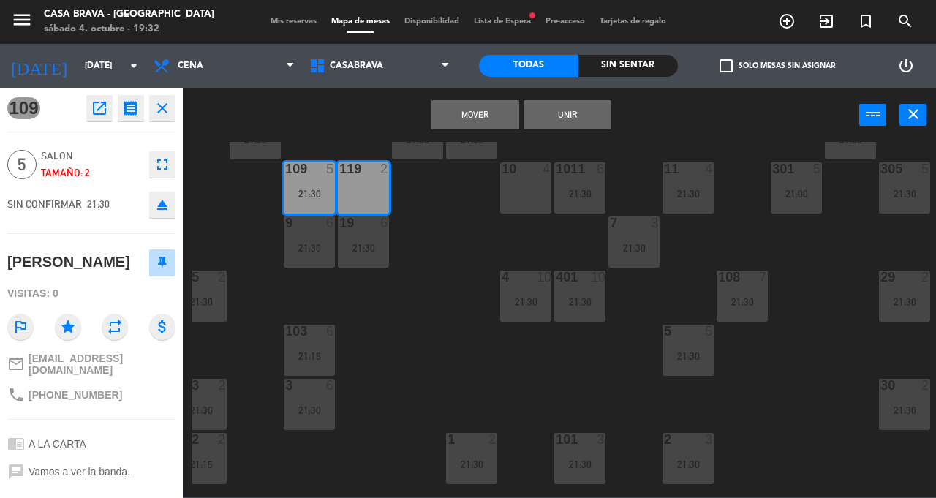
click at [579, 124] on button "Unir" at bounding box center [568, 114] width 88 height 29
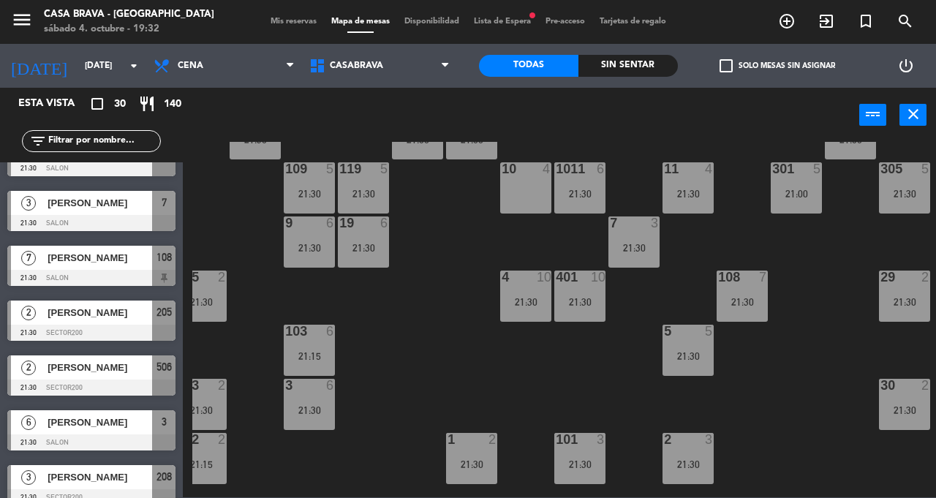
click at [437, 315] on div "207 10 21:00 208 3 21:30 217 10 21:00 12 10 21:00 121 10 21:00 304 5 21:00 206 …" at bounding box center [564, 319] width 744 height 355
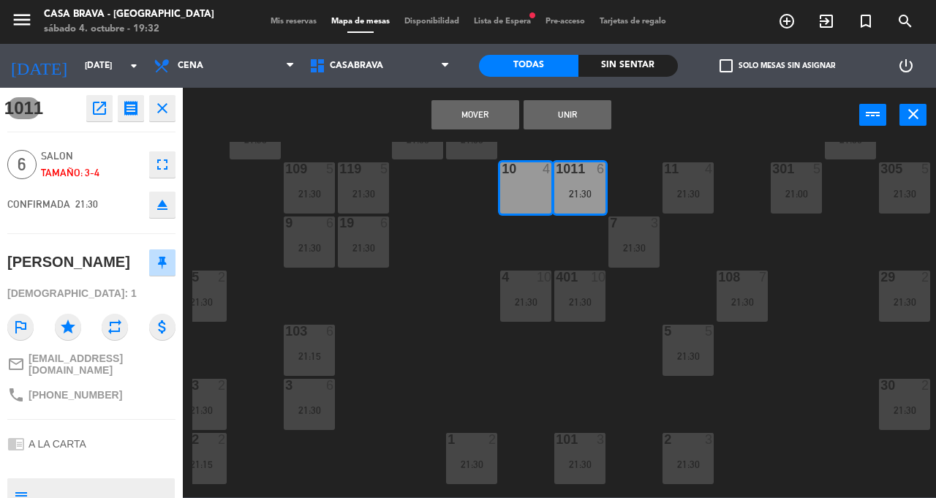
click at [579, 126] on button "Unir" at bounding box center [568, 114] width 88 height 29
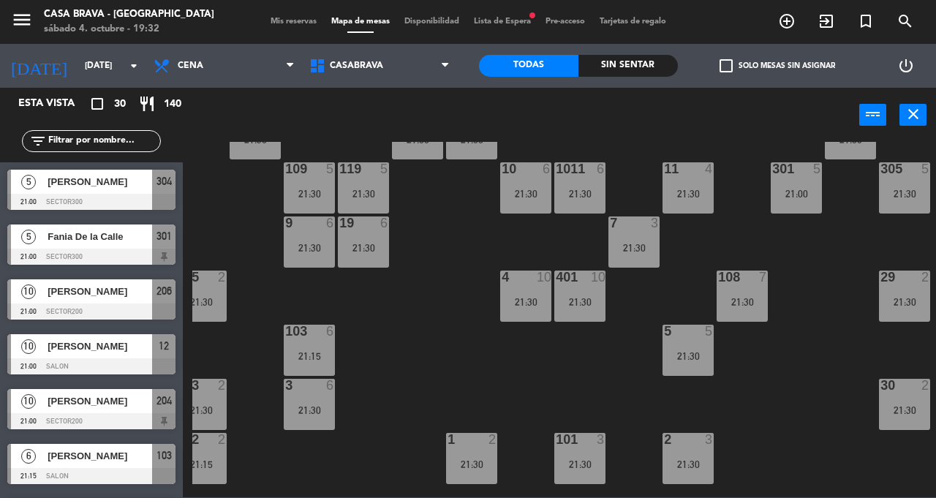
click at [455, 284] on div "207 10 21:00 208 3 21:30 217 10 21:00 12 10 21:00 121 10 21:00 304 5 21:00 206 …" at bounding box center [564, 319] width 744 height 355
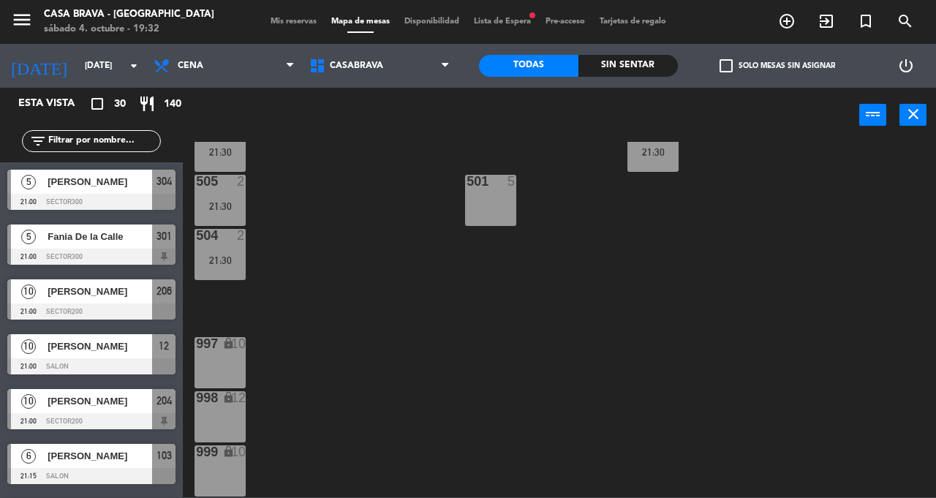
click at [231, 260] on div "504 2 21:30" at bounding box center [219, 254] width 51 height 51
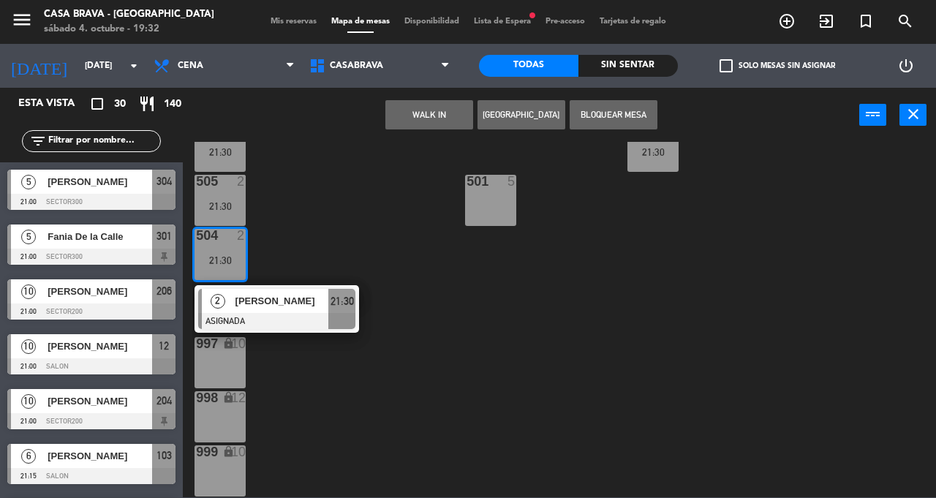
click at [344, 190] on div "207 10 21:00 208 3 21:30 217 10 21:00 12 10 21:00 121 10 21:00 304 5 21:00 206 …" at bounding box center [564, 319] width 744 height 355
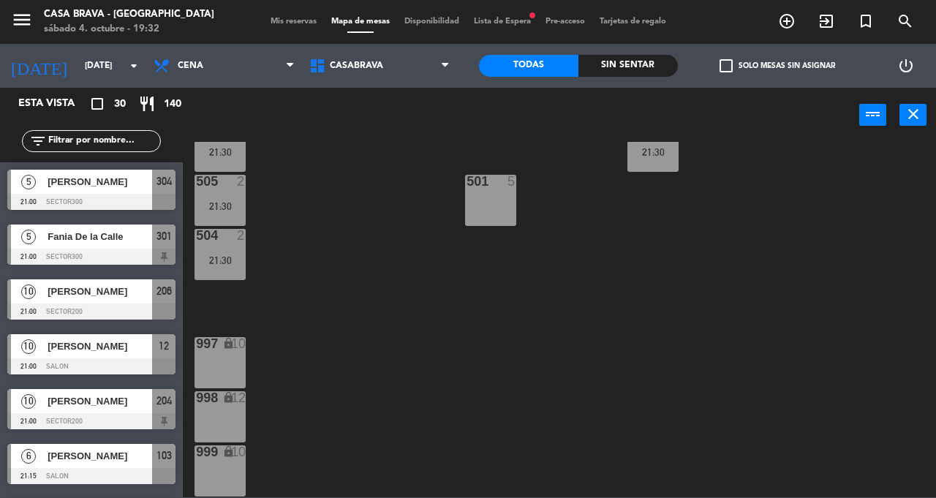
click at [227, 189] on div "505 2 21:30" at bounding box center [219, 200] width 51 height 51
click at [357, 165] on div "207 10 21:00 208 3 21:30 217 10 21:00 12 10 21:00 121 10 21:00 304 5 21:00 206 …" at bounding box center [564, 319] width 744 height 355
click at [224, 163] on div "506 2 21:30" at bounding box center [219, 146] width 51 height 51
click at [370, 256] on div "207 10 21:00 208 3 21:30 217 10 21:00 12 10 21:00 121 10 21:00 304 5 21:00 206 …" at bounding box center [564, 319] width 744 height 355
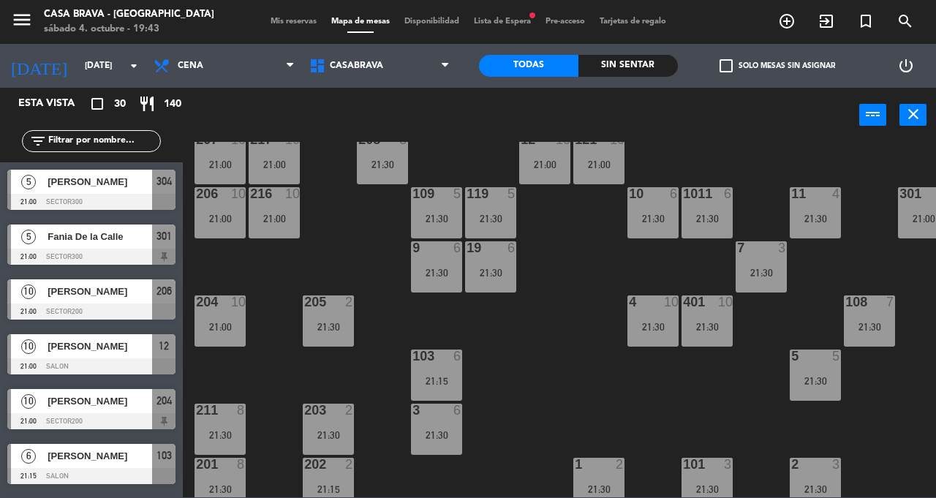
scroll to position [34, 0]
click at [623, 198] on div "10" at bounding box center [628, 194] width 24 height 13
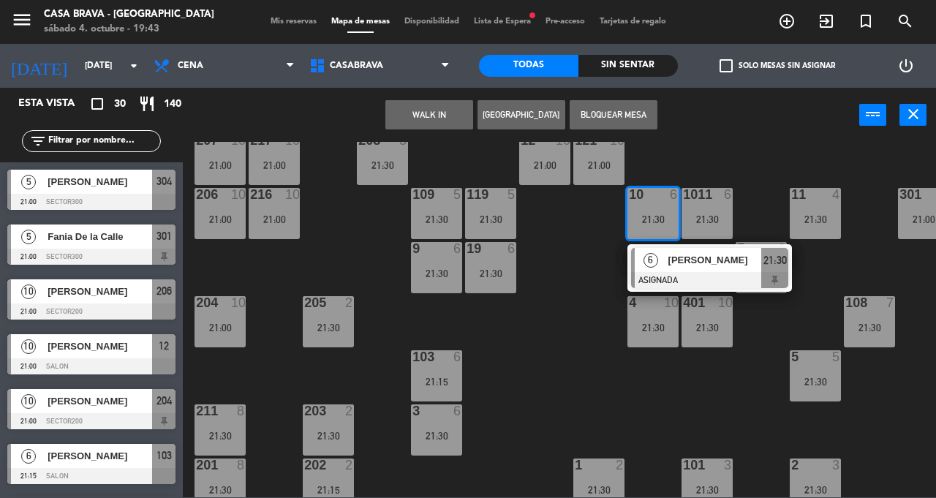
click at [591, 252] on div "207 10 21:00 208 3 21:30 217 10 21:00 12 10 21:00 121 10 21:00 304 5 21:00 206 …" at bounding box center [564, 319] width 744 height 355
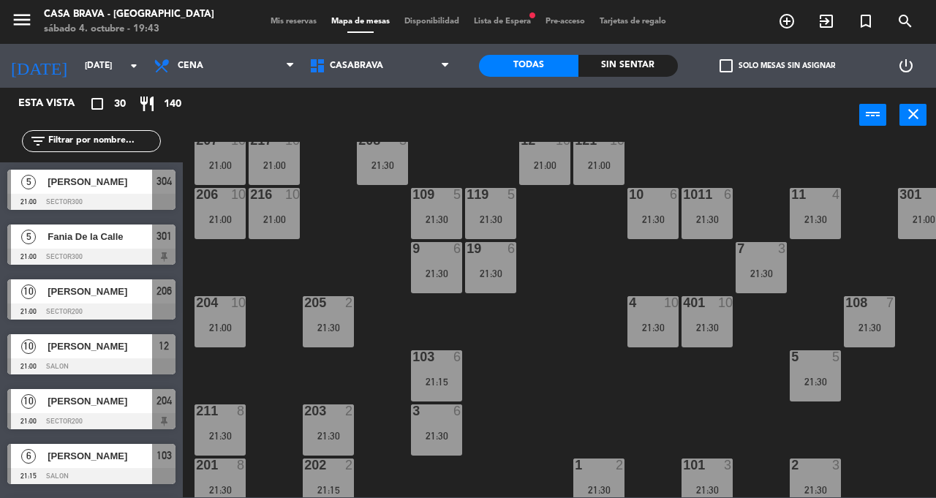
click at [712, 212] on div "1011 6 21:30" at bounding box center [706, 213] width 51 height 51
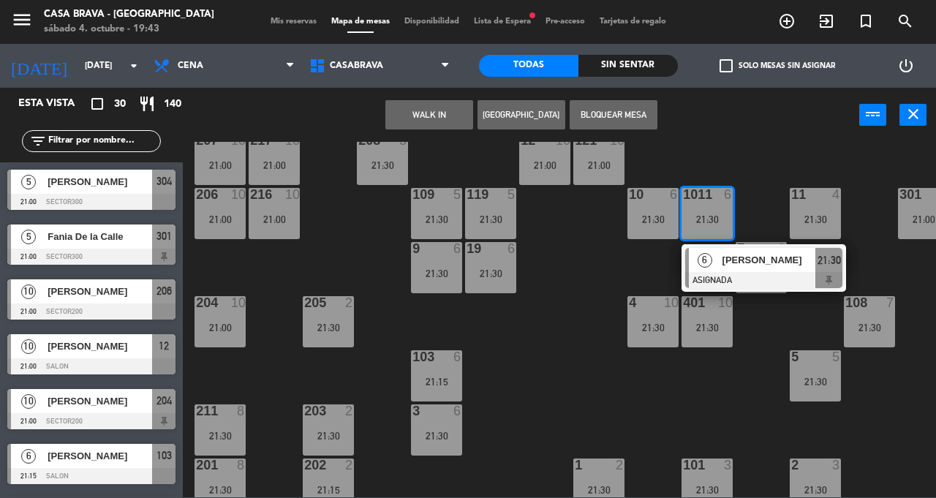
click at [601, 254] on div "207 10 21:00 208 3 21:30 217 10 21:00 12 10 21:00 121 10 21:00 304 5 21:00 206 …" at bounding box center [564, 319] width 744 height 355
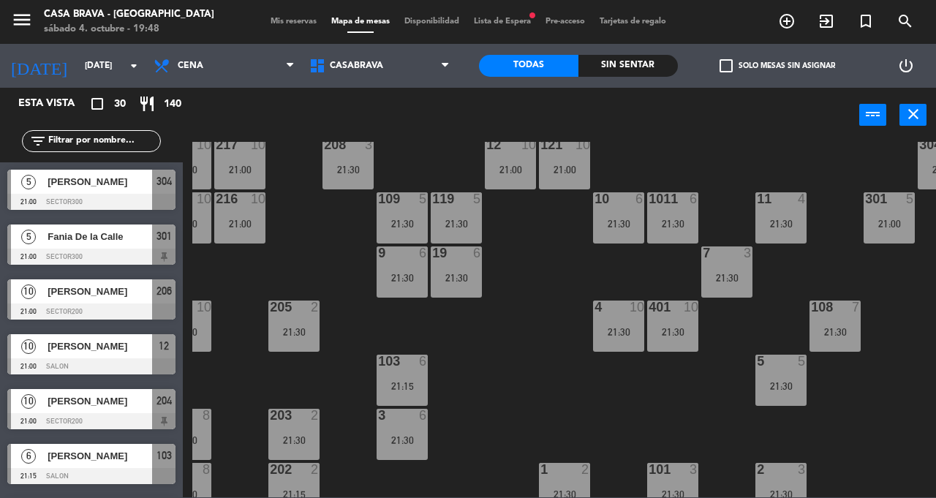
scroll to position [21, 34]
